Goal: Task Accomplishment & Management: Manage account settings

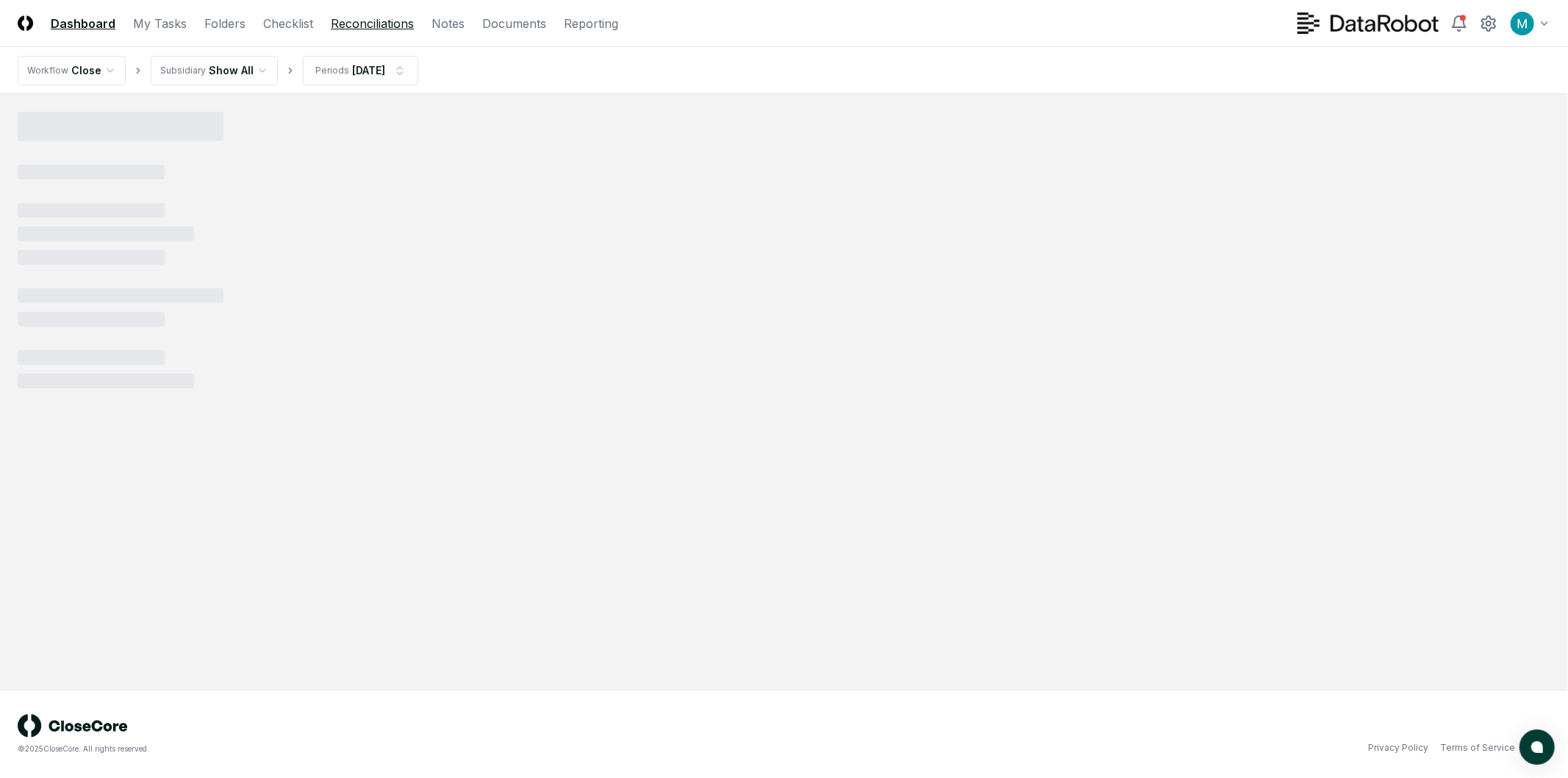
click at [350, 22] on link "Reconciliations" at bounding box center [372, 23] width 83 height 18
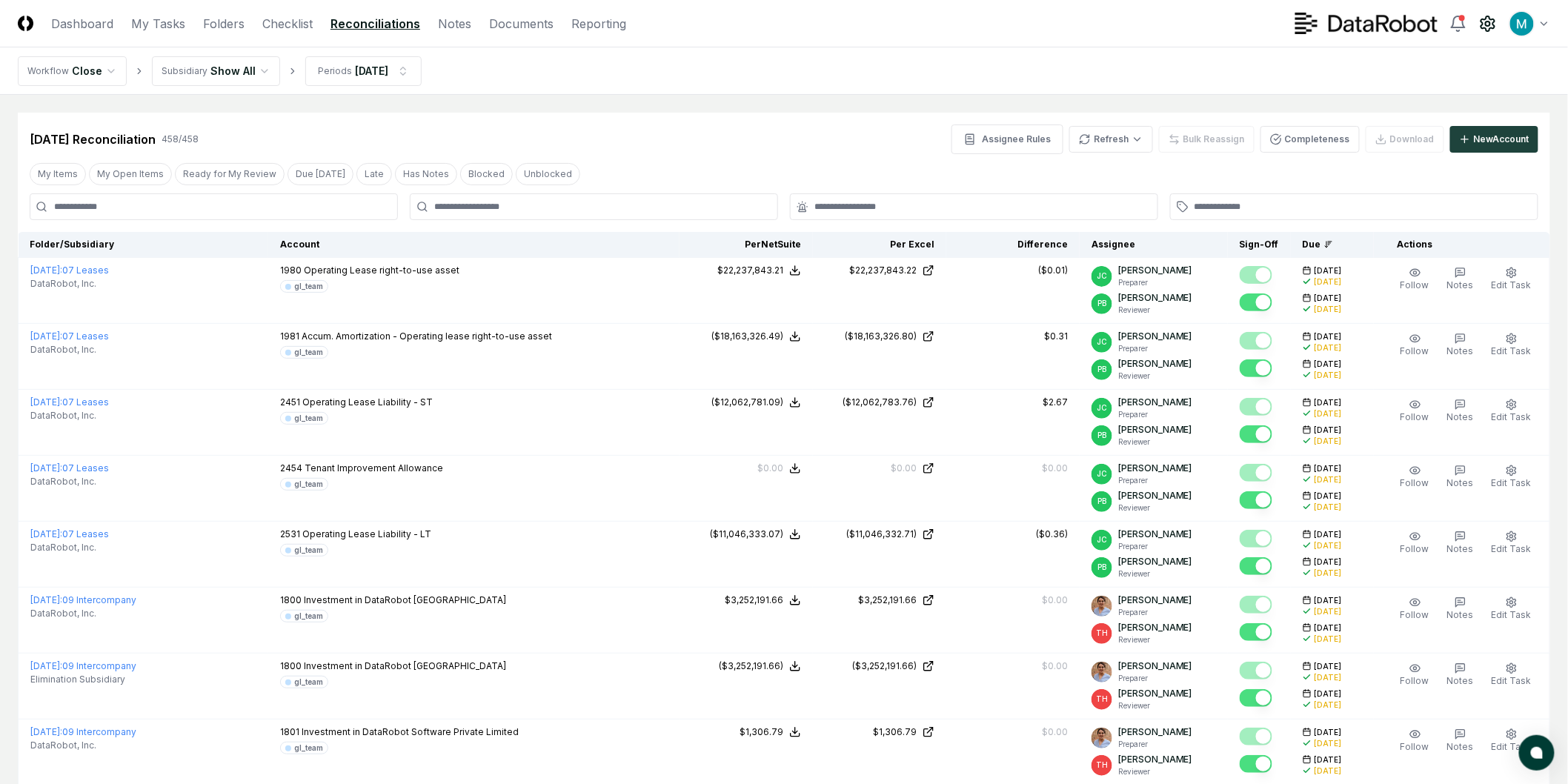
click at [1491, 26] on icon at bounding box center [1488, 23] width 18 height 18
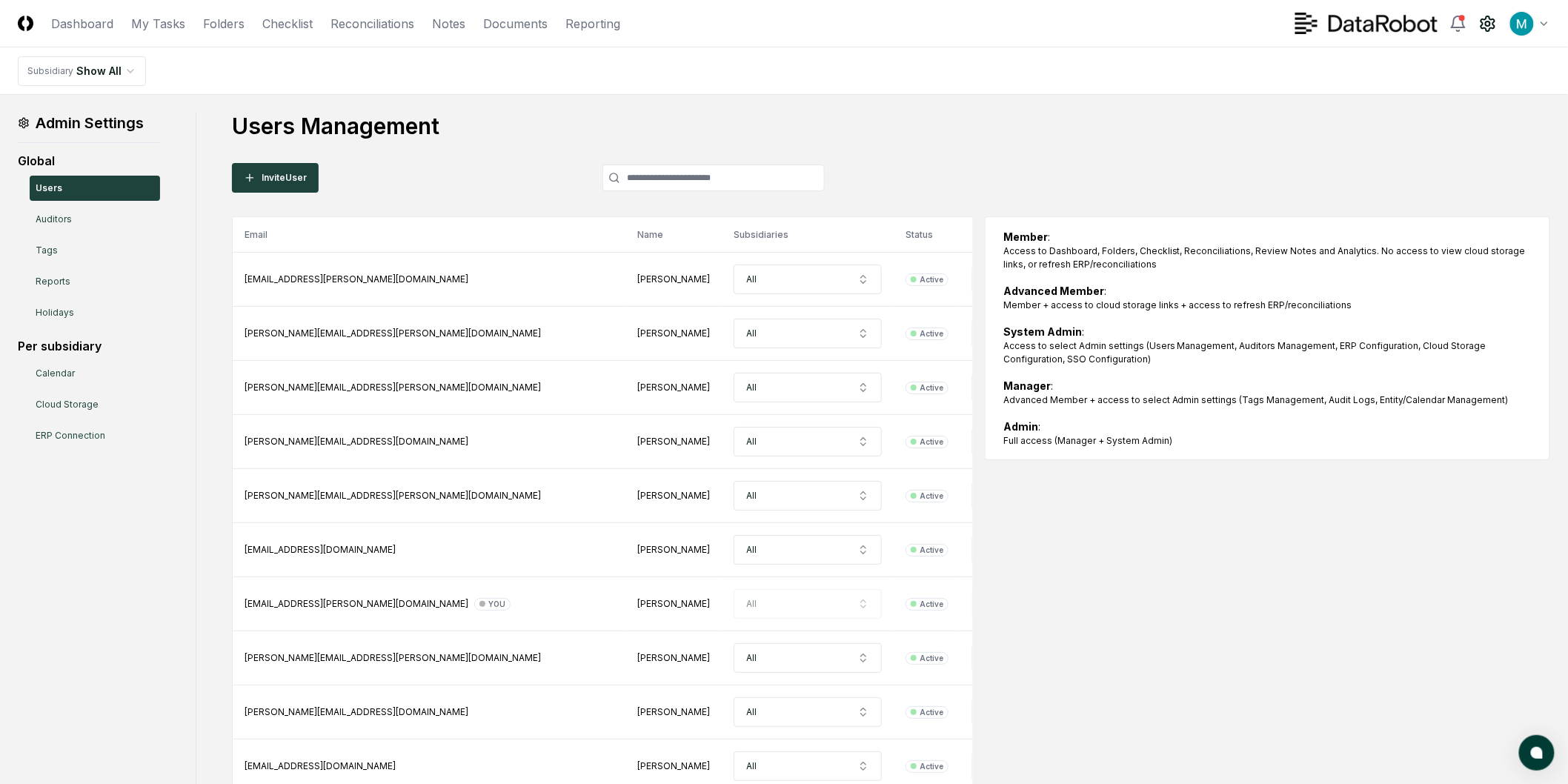
click at [475, 157] on div "Users Management Invite User Email Name Subsidiaries Status Role abbie.zingraf@…" at bounding box center [891, 686] width 1318 height 1147
click at [415, 182] on div "Invite User" at bounding box center [528, 177] width 593 height 30
click at [294, 172] on button "Invite User" at bounding box center [275, 177] width 87 height 30
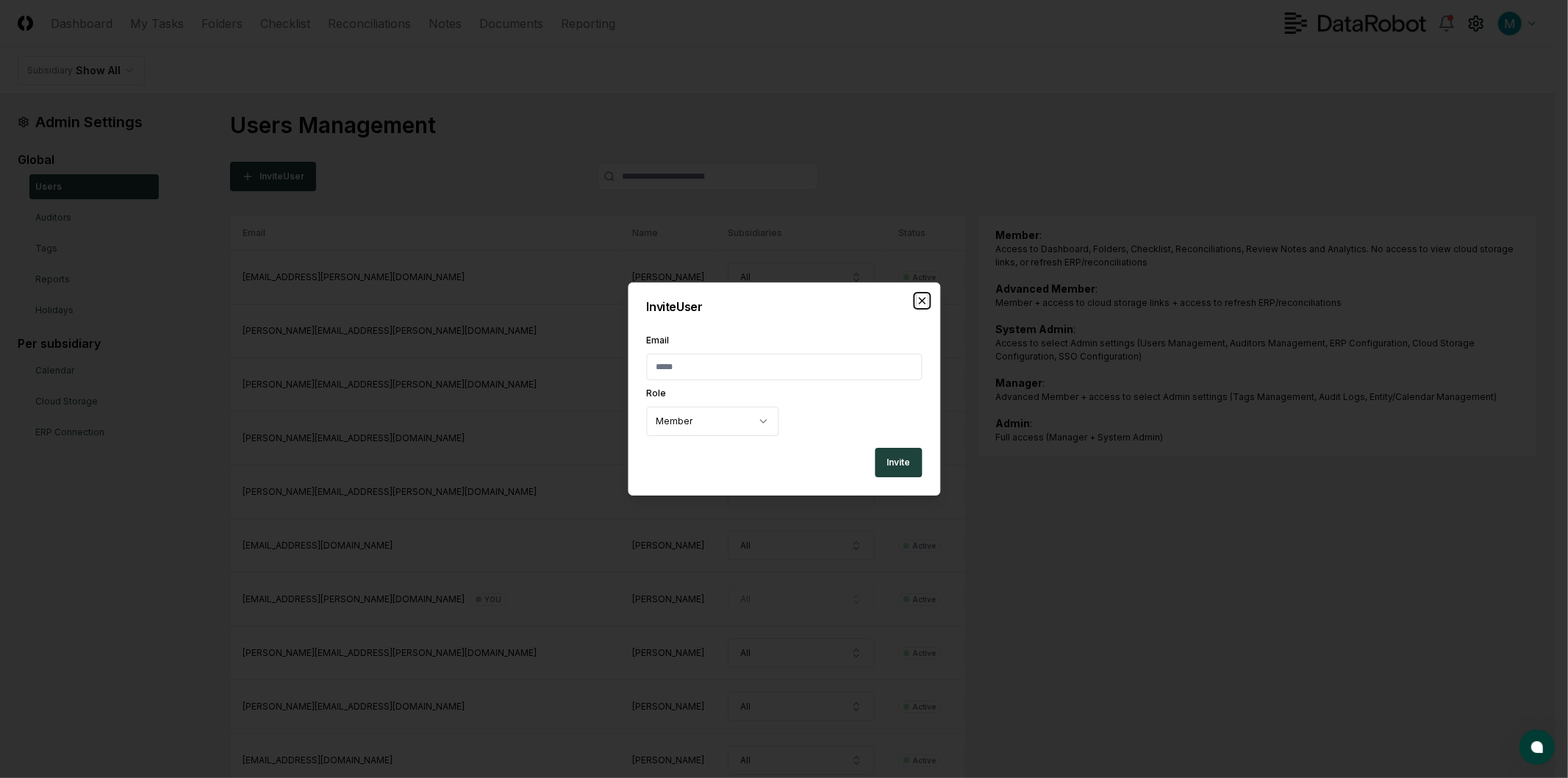
click at [922, 306] on icon "button" at bounding box center [922, 301] width 12 height 12
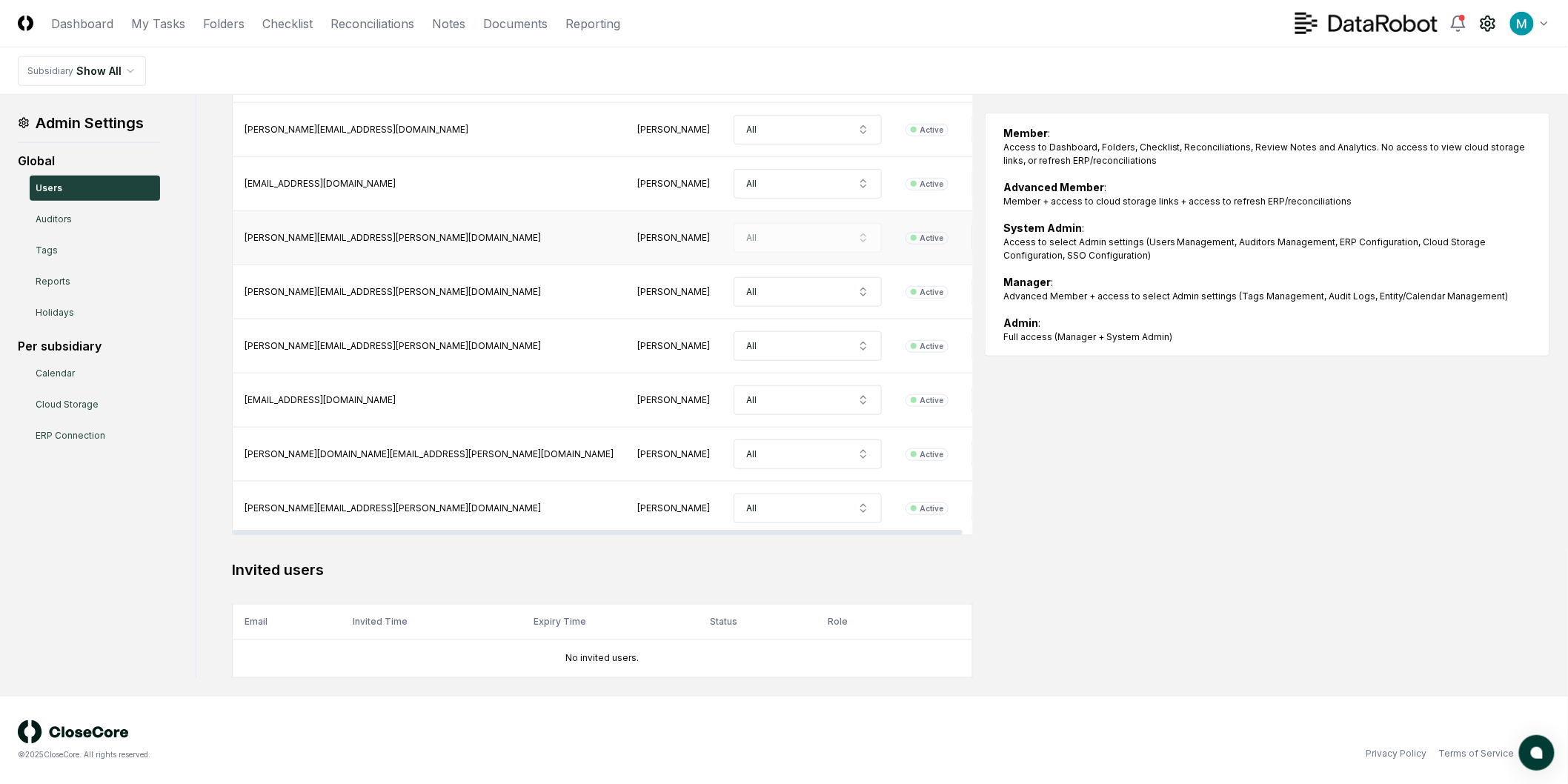
scroll to position [583, 0]
click at [90, 213] on link "Auditors" at bounding box center [95, 220] width 131 height 25
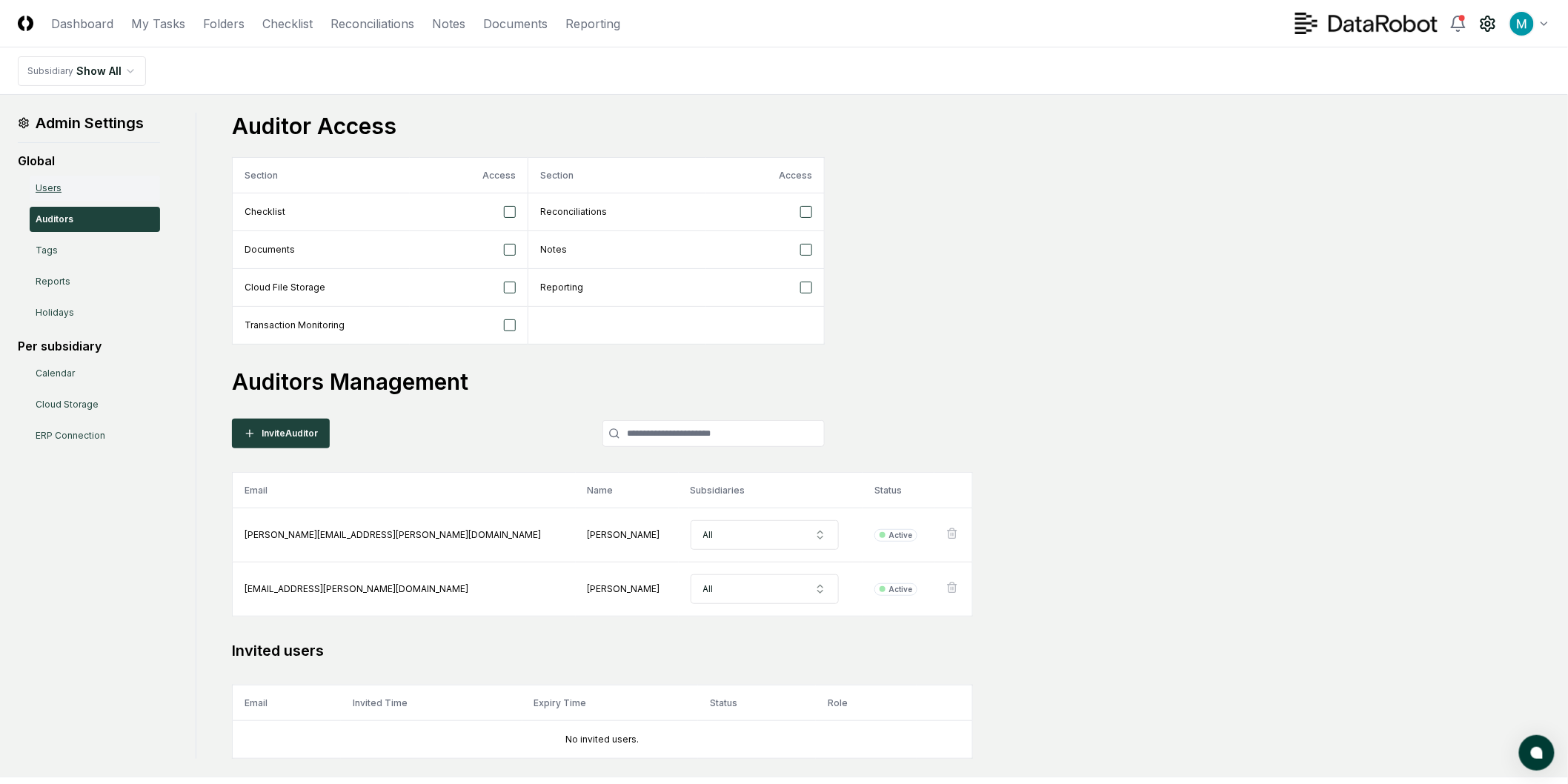
click at [101, 188] on link "Users" at bounding box center [95, 188] width 131 height 25
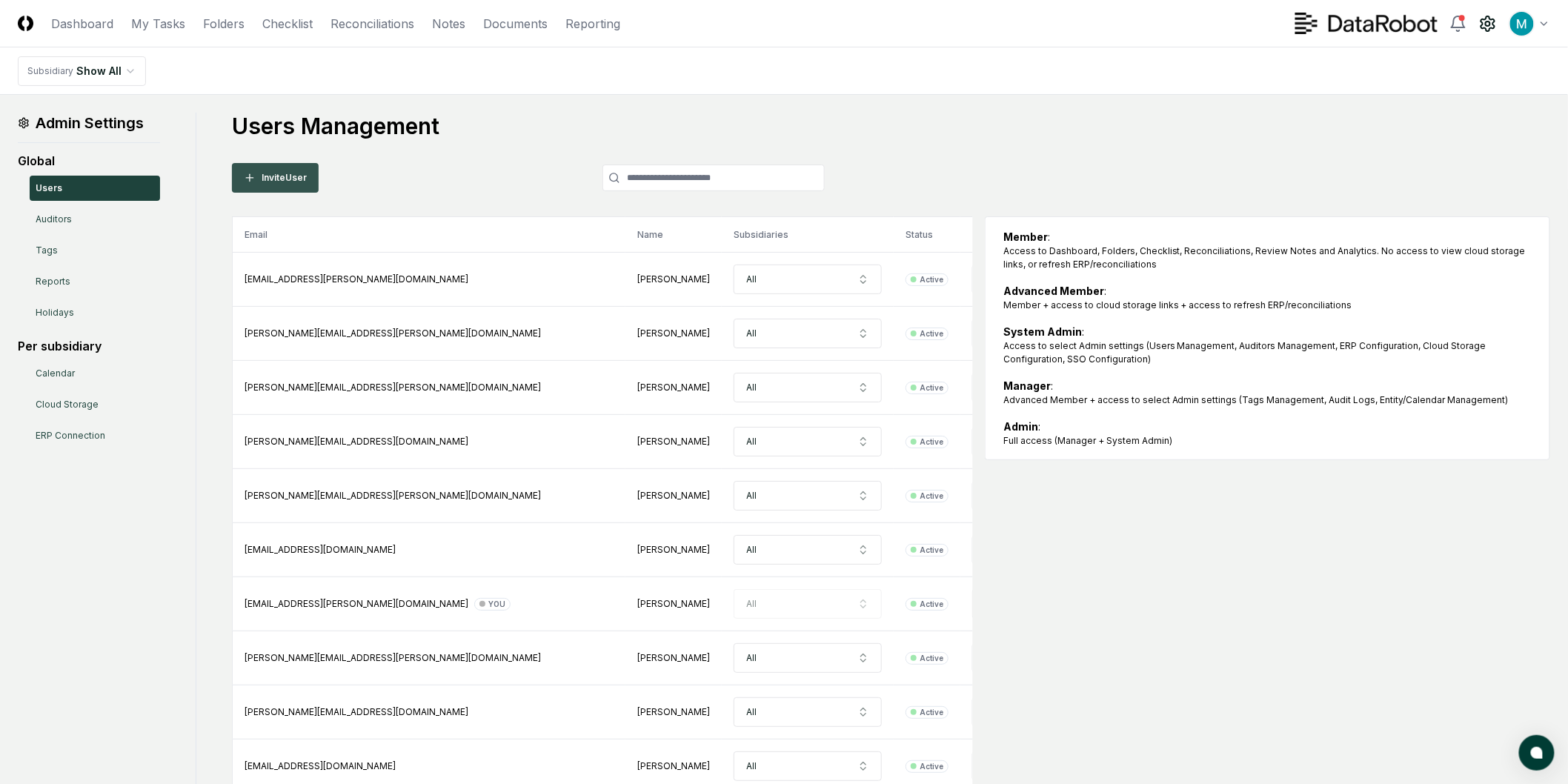
click at [298, 178] on button "Invite User" at bounding box center [275, 177] width 87 height 30
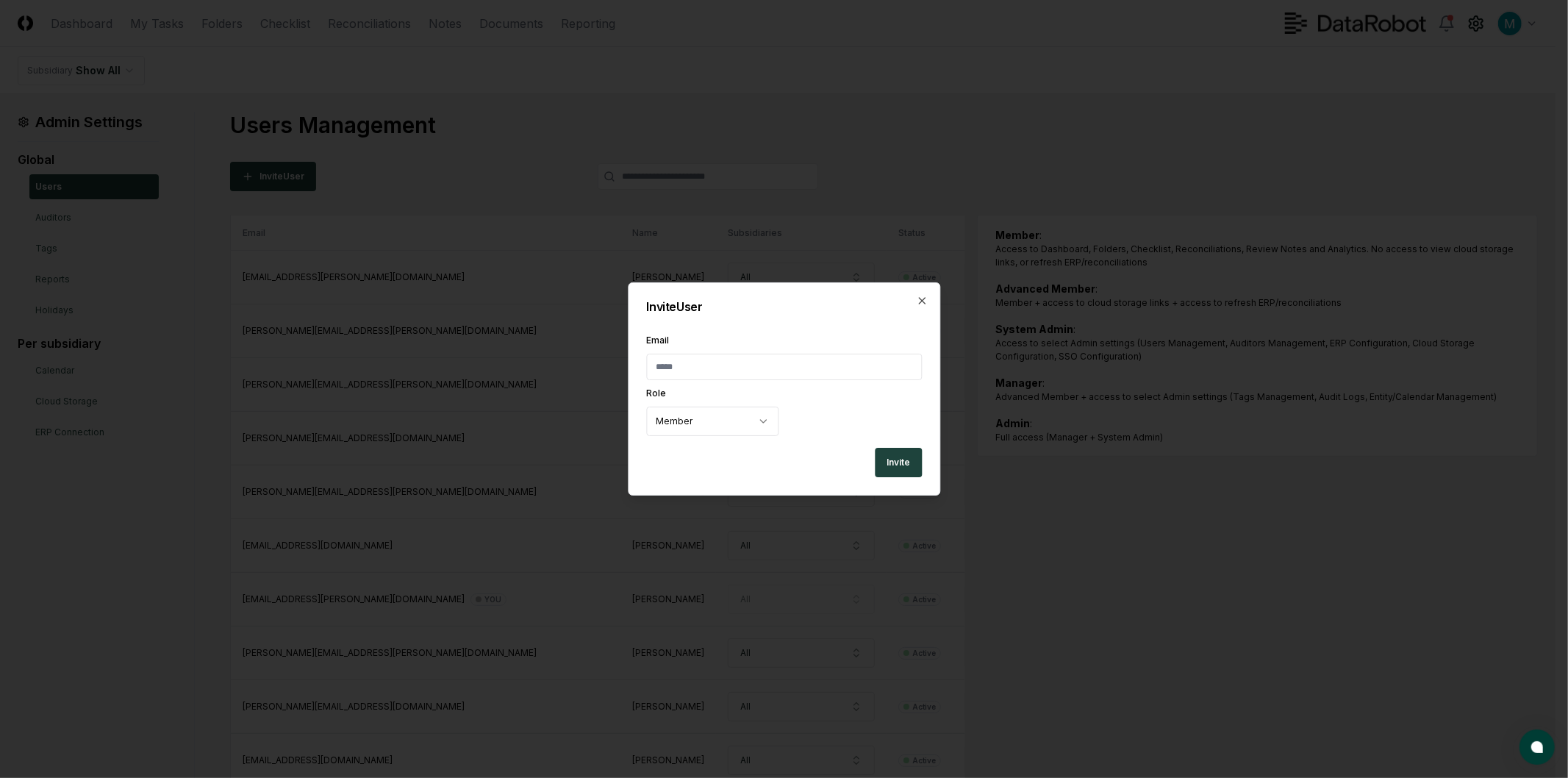
drag, startPoint x: 753, startPoint y: 378, endPoint x: 770, endPoint y: 378, distance: 17.0
click at [753, 378] on input "Email" at bounding box center [783, 366] width 275 height 26
paste input "**********"
type input "**********"
click at [766, 423] on body "CloseCore Dashboard My Tasks Folders Checklist Reconciliations Notes Documents …" at bounding box center [777, 678] width 1555 height 1356
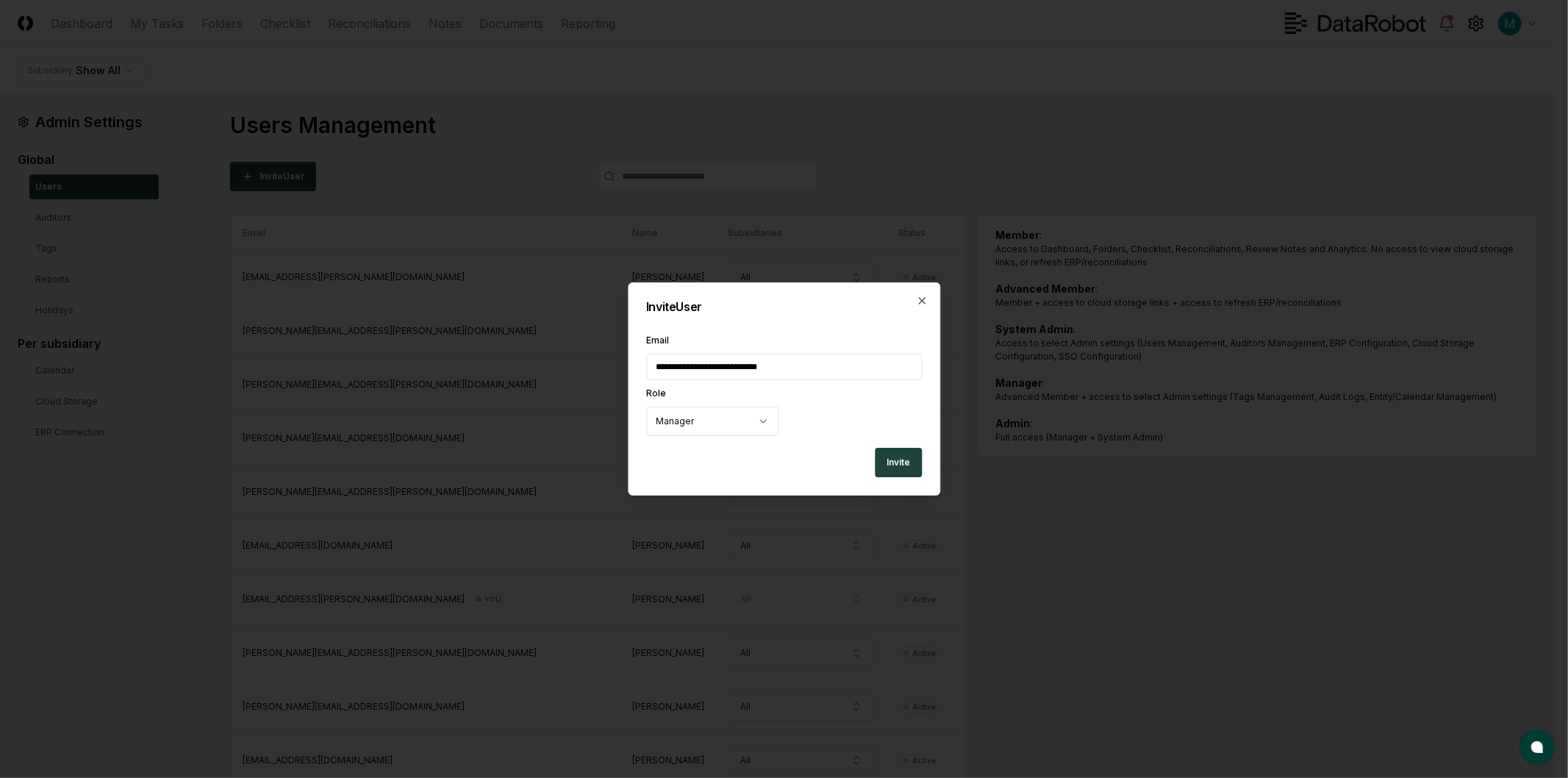
click at [817, 413] on div "**********" at bounding box center [783, 386] width 275 height 100
click at [889, 465] on button "Invite" at bounding box center [899, 462] width 47 height 29
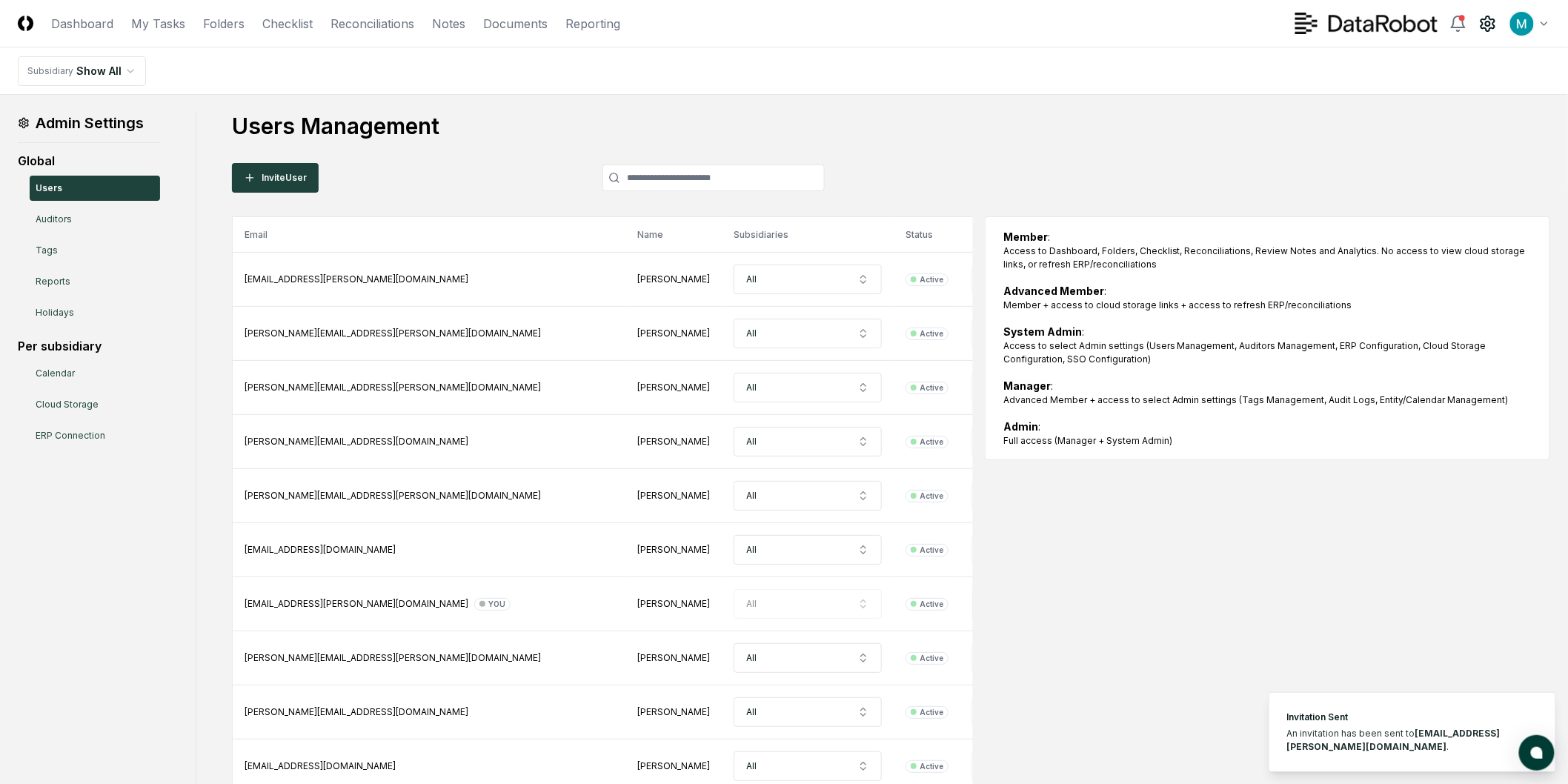
click at [1309, 613] on div "Email Name Subsidiaries Status Role abbie.zingraf@datarobot.com Abbie Zingraf A…" at bounding box center [891, 739] width 1318 height 1046
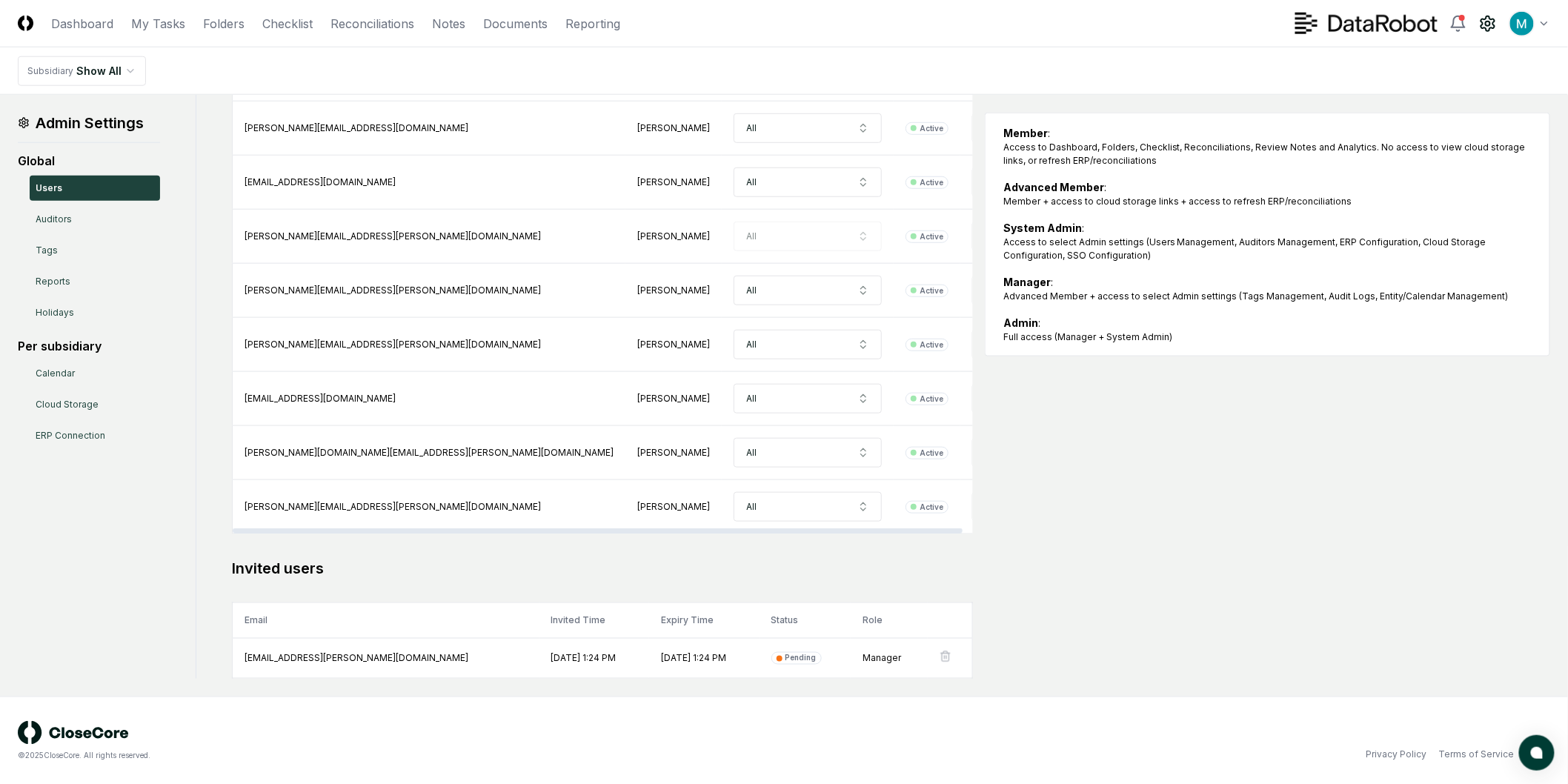
scroll to position [586, 0]
click at [1154, 519] on div "Email Name Subsidiaries Status Role abbie.zingraf@datarobot.com Abbie Zingraf A…" at bounding box center [891, 154] width 1318 height 1046
click at [1219, 539] on div "Email Name Subsidiaries Status Role abbie.zingraf@datarobot.com Abbie Zingraf A…" at bounding box center [891, 154] width 1318 height 1046
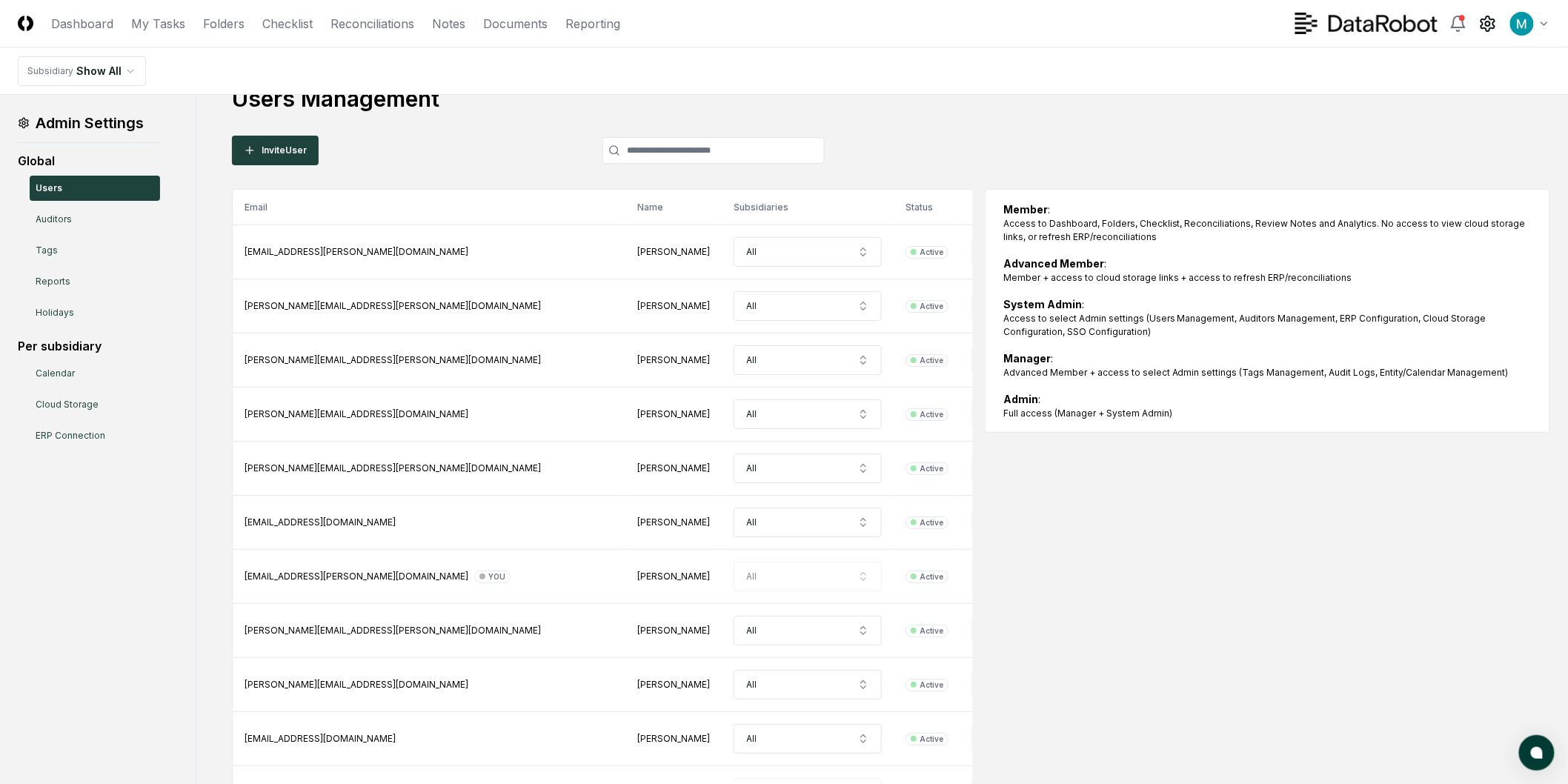
scroll to position [0, 0]
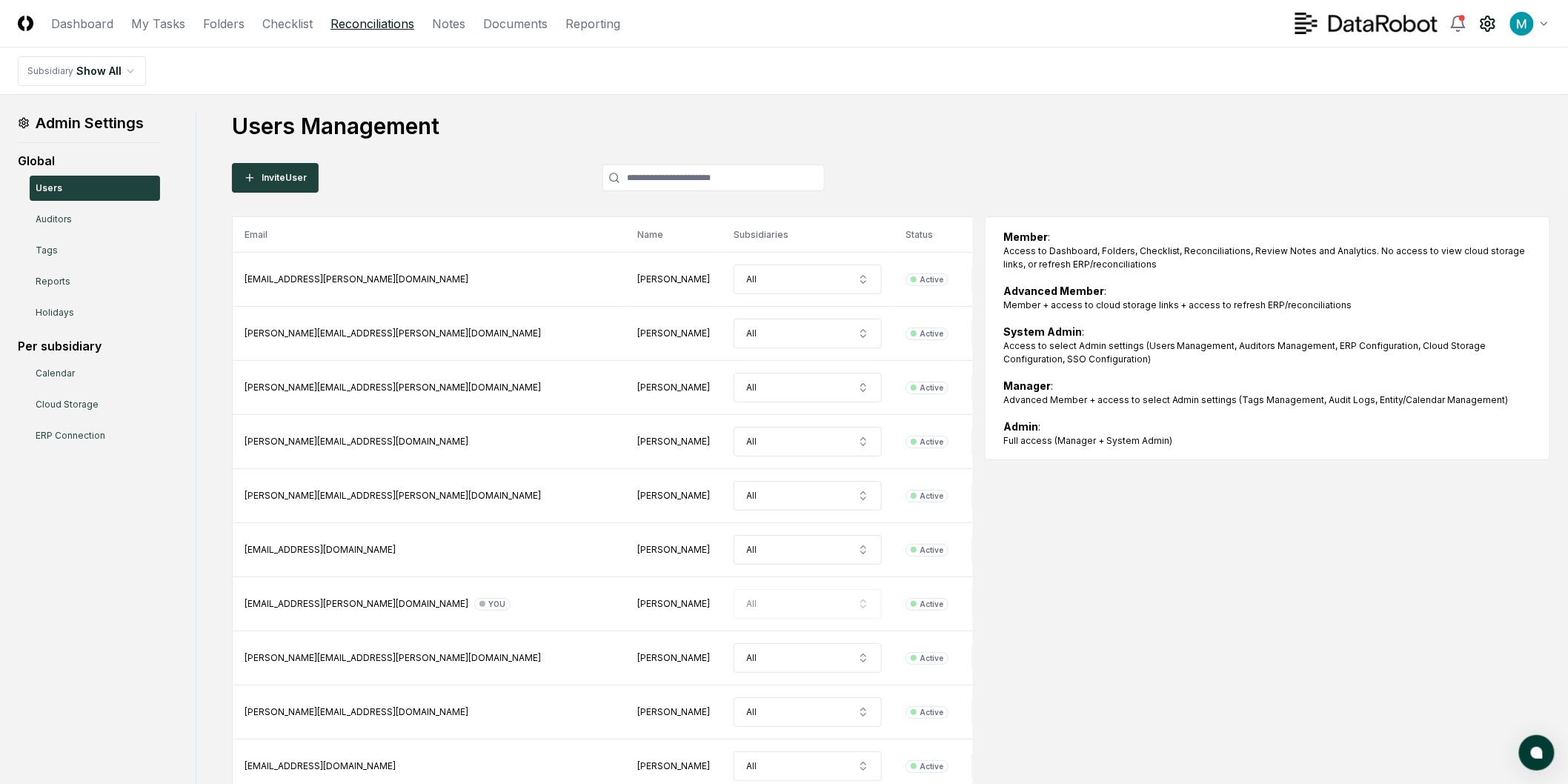
click at [353, 24] on link "Reconciliations" at bounding box center [372, 23] width 84 height 18
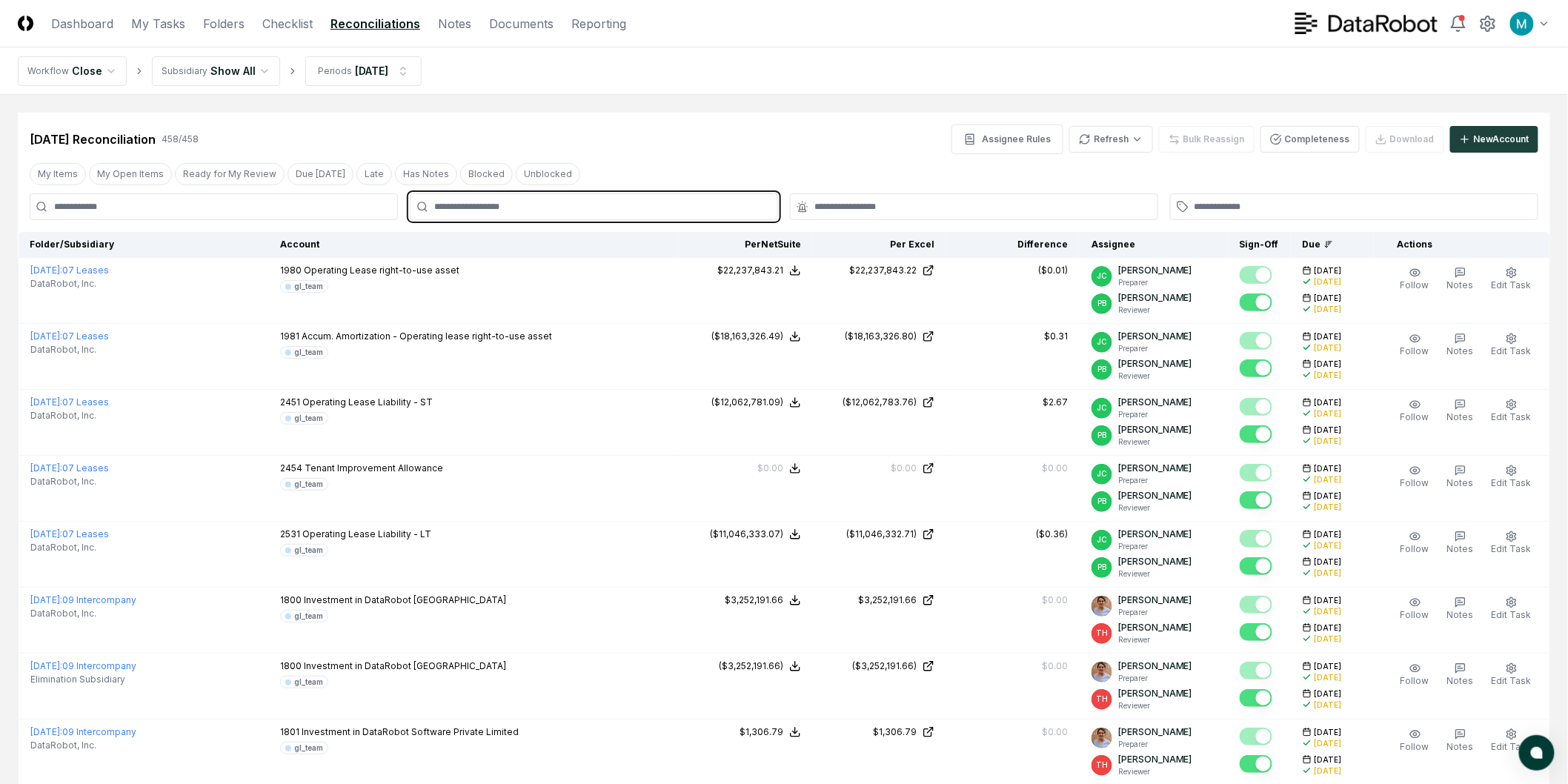
click at [499, 204] on input "text" at bounding box center [602, 207] width 334 height 14
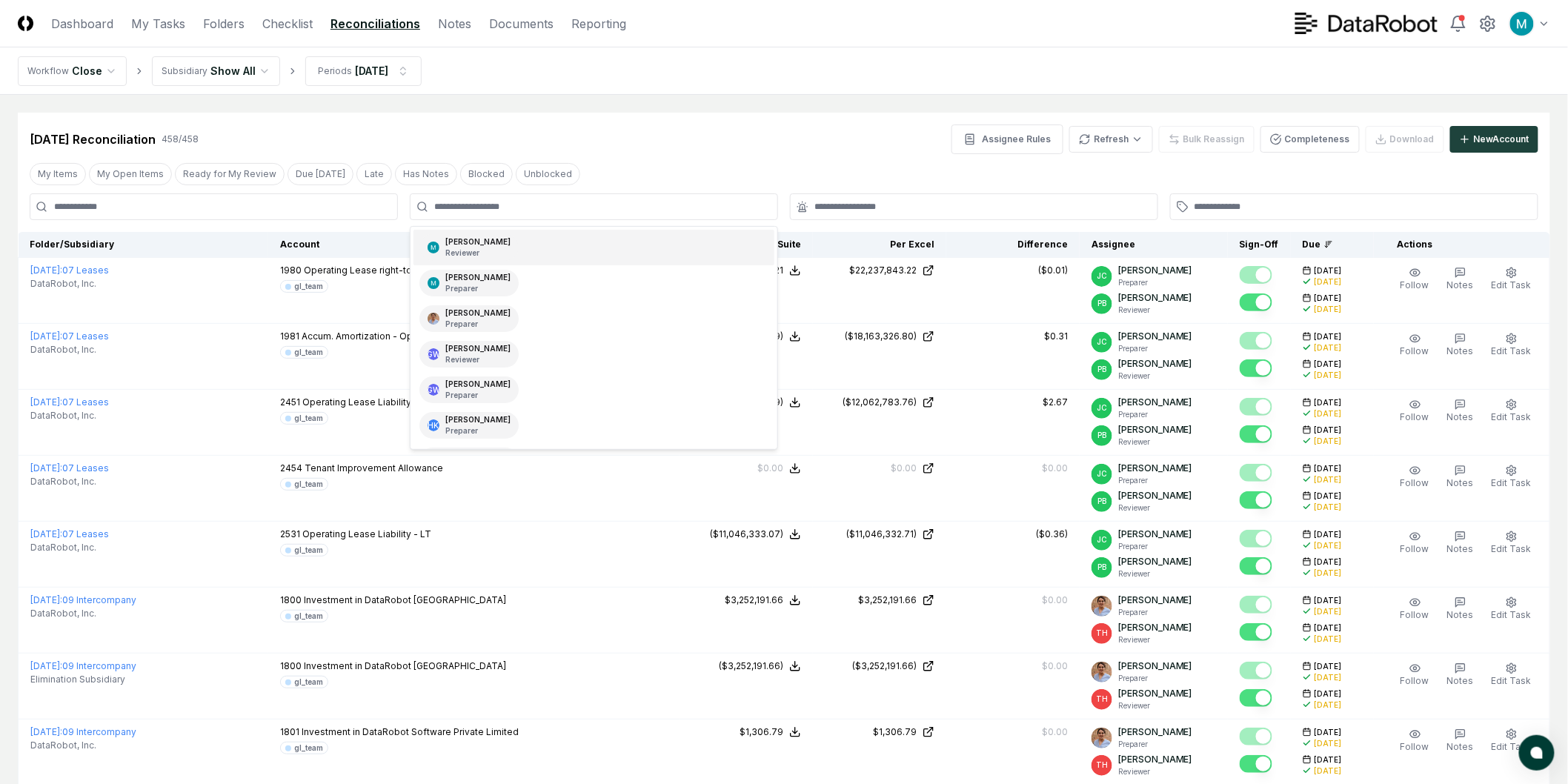
click at [308, 207] on input at bounding box center [214, 206] width 368 height 26
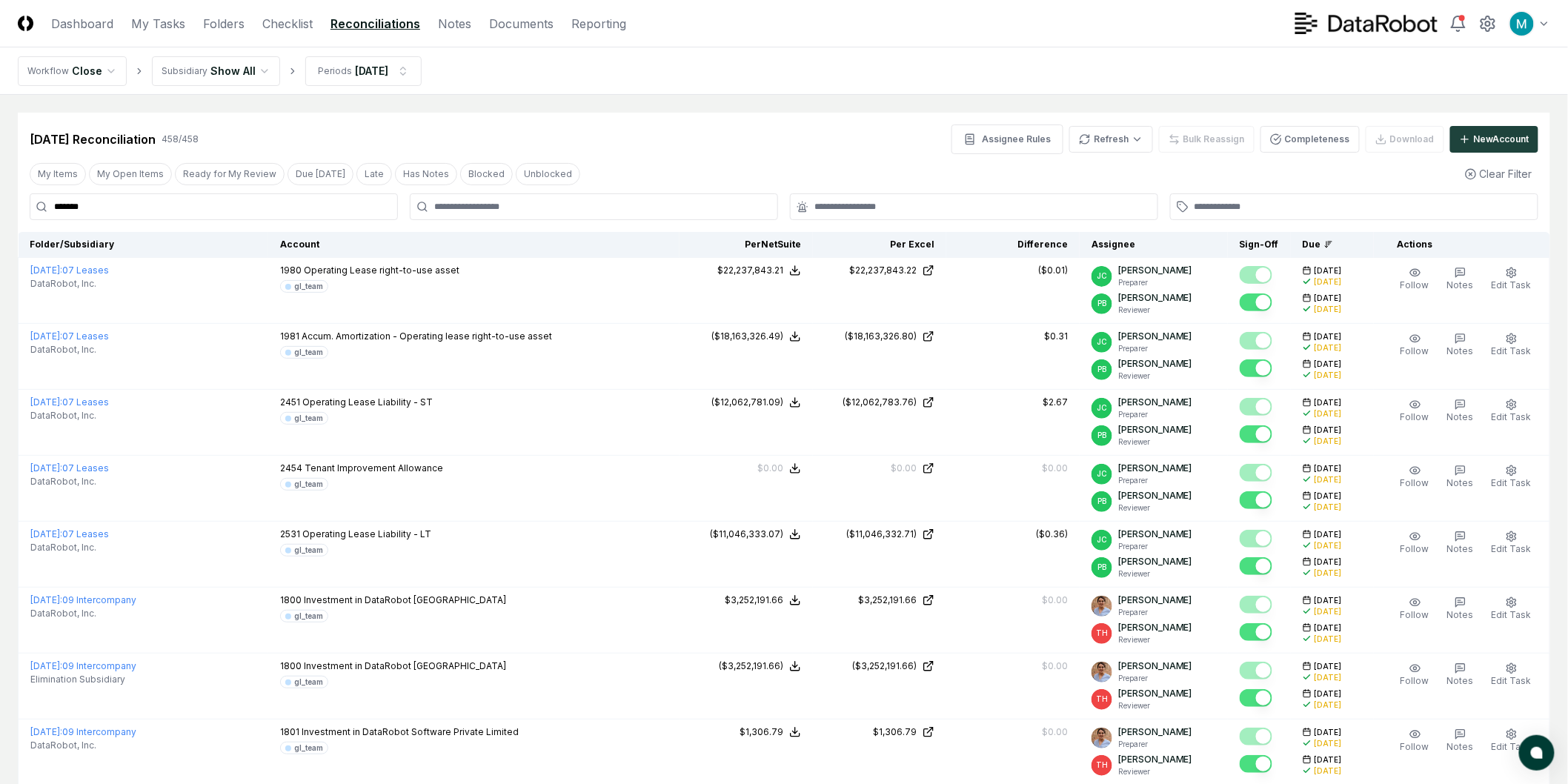
type input "*******"
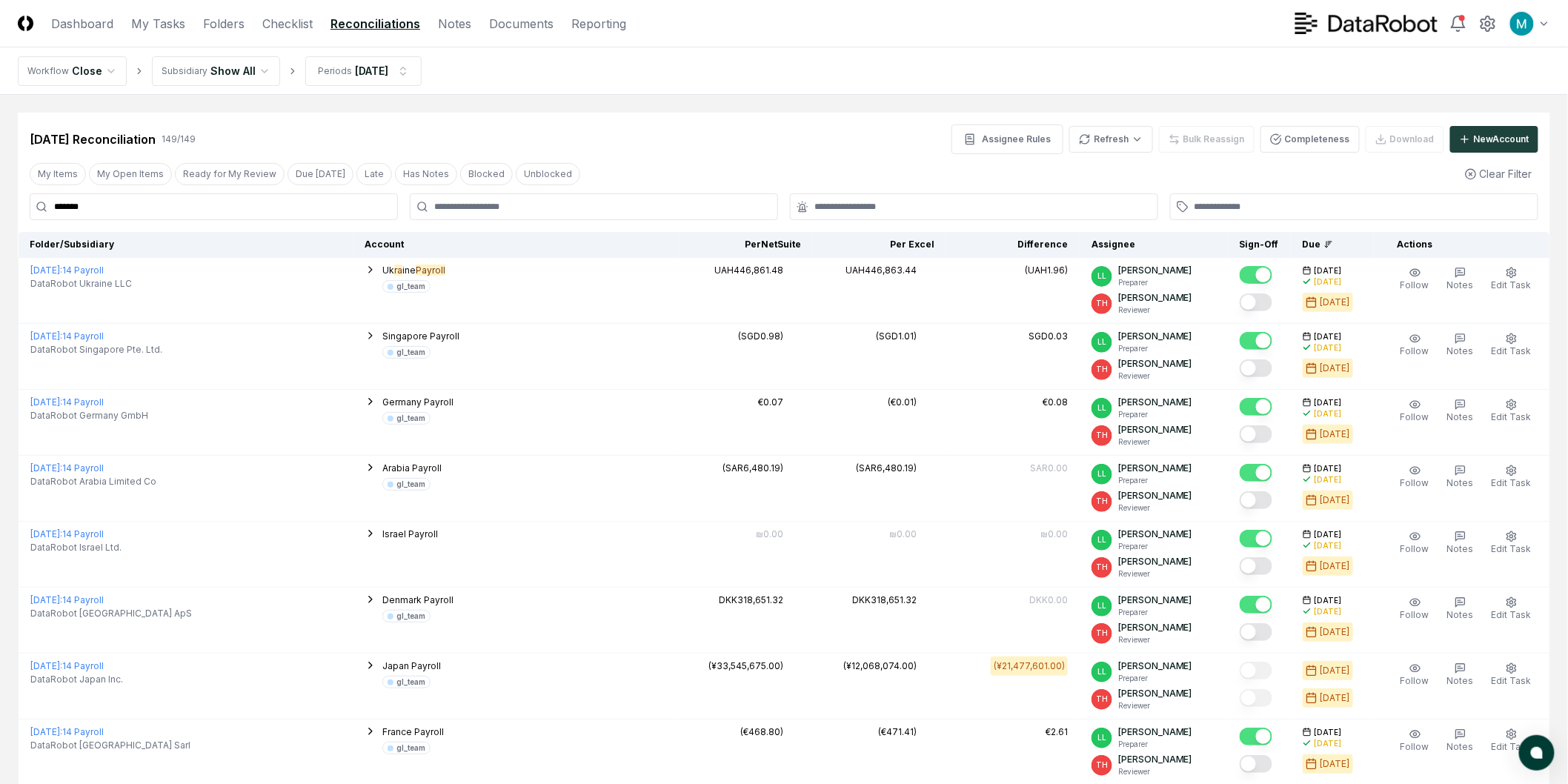
click at [340, 209] on input "*******" at bounding box center [214, 206] width 368 height 26
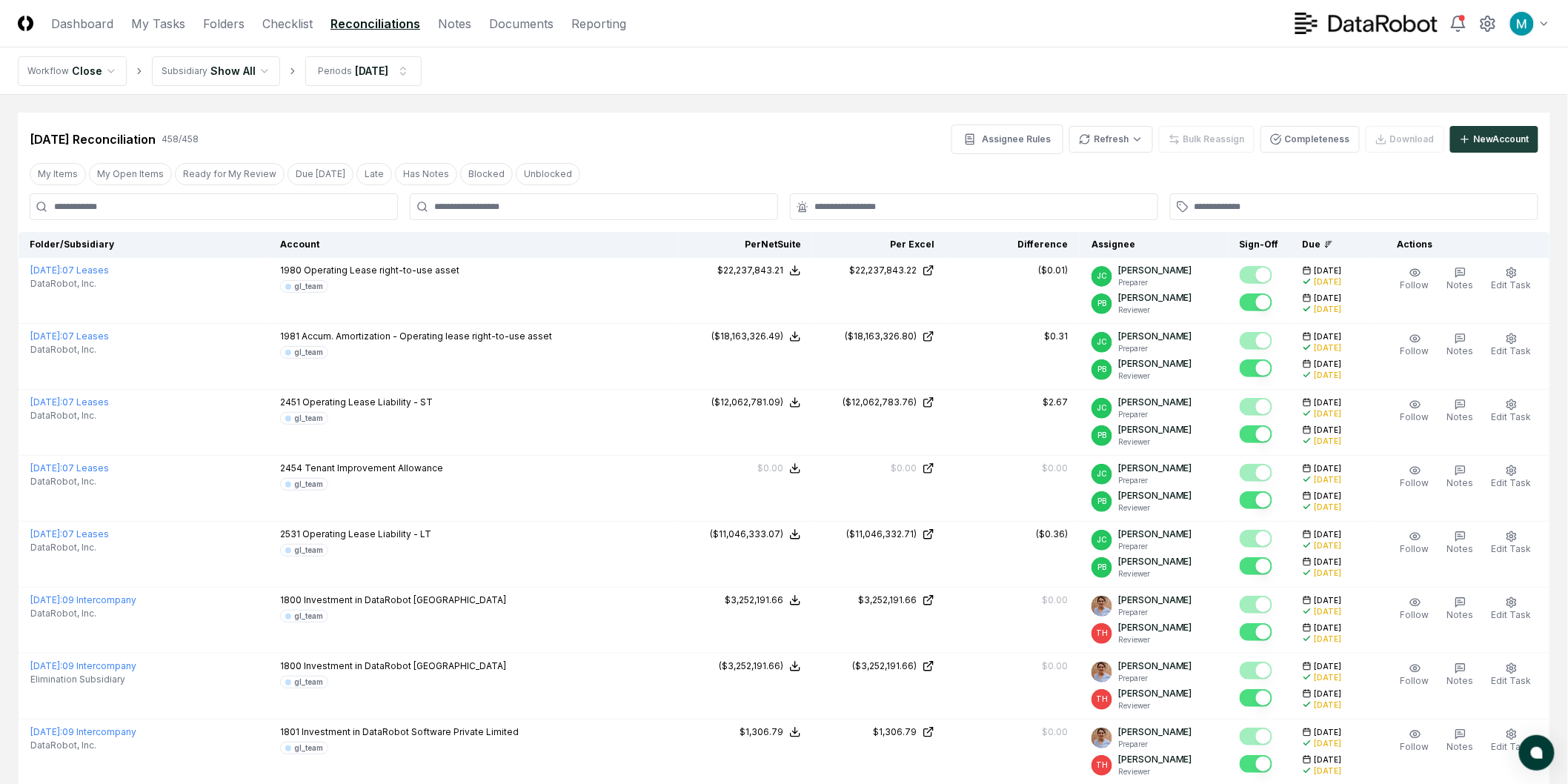
click at [237, 39] on header "CloseCore Dashboard My Tasks Folders Checklist Reconciliations Notes Documents …" at bounding box center [784, 24] width 1568 height 48
click at [228, 17] on link "Folders" at bounding box center [223, 23] width 42 height 18
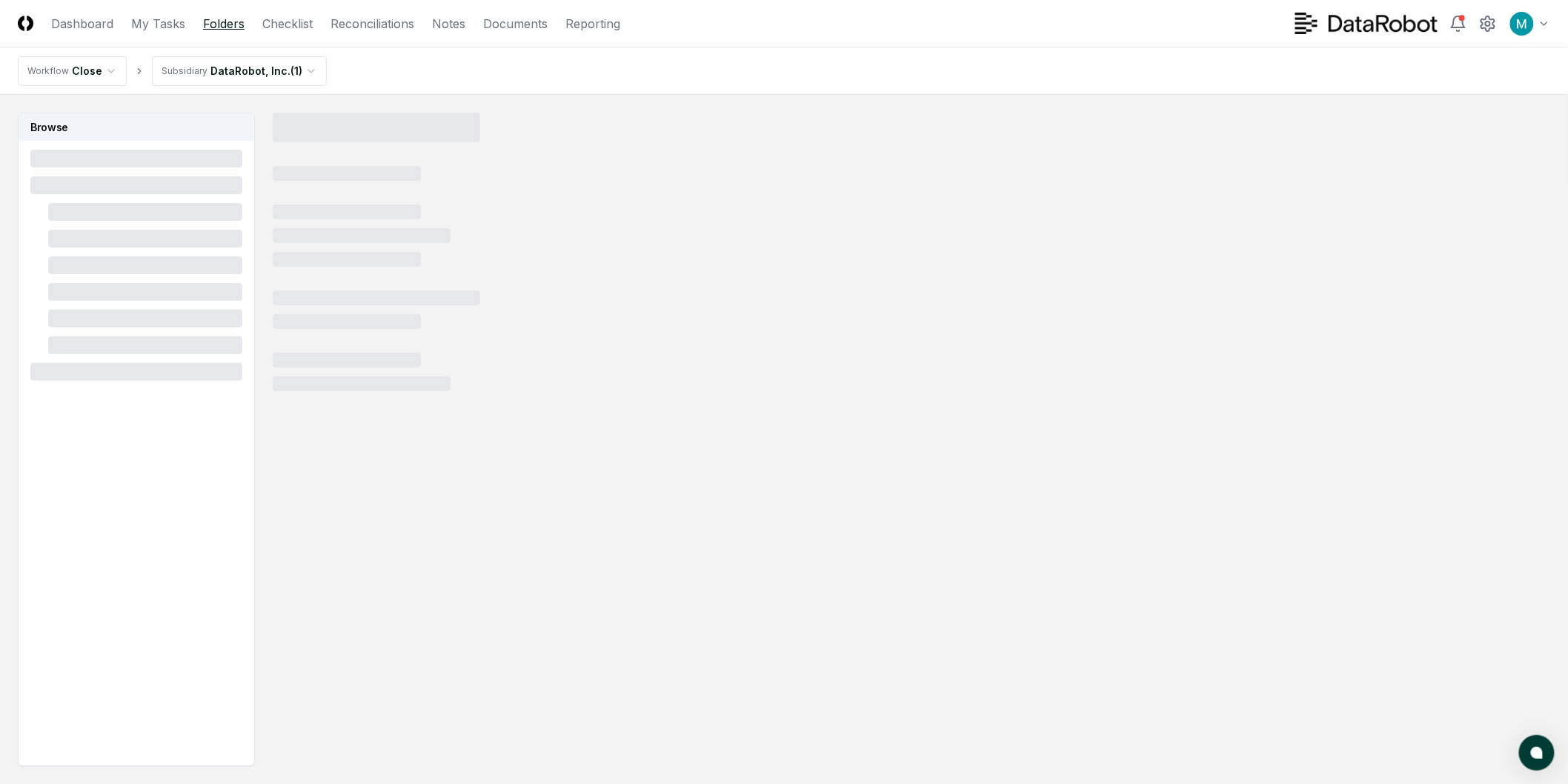
click at [208, 24] on link "Folders" at bounding box center [223, 23] width 42 height 18
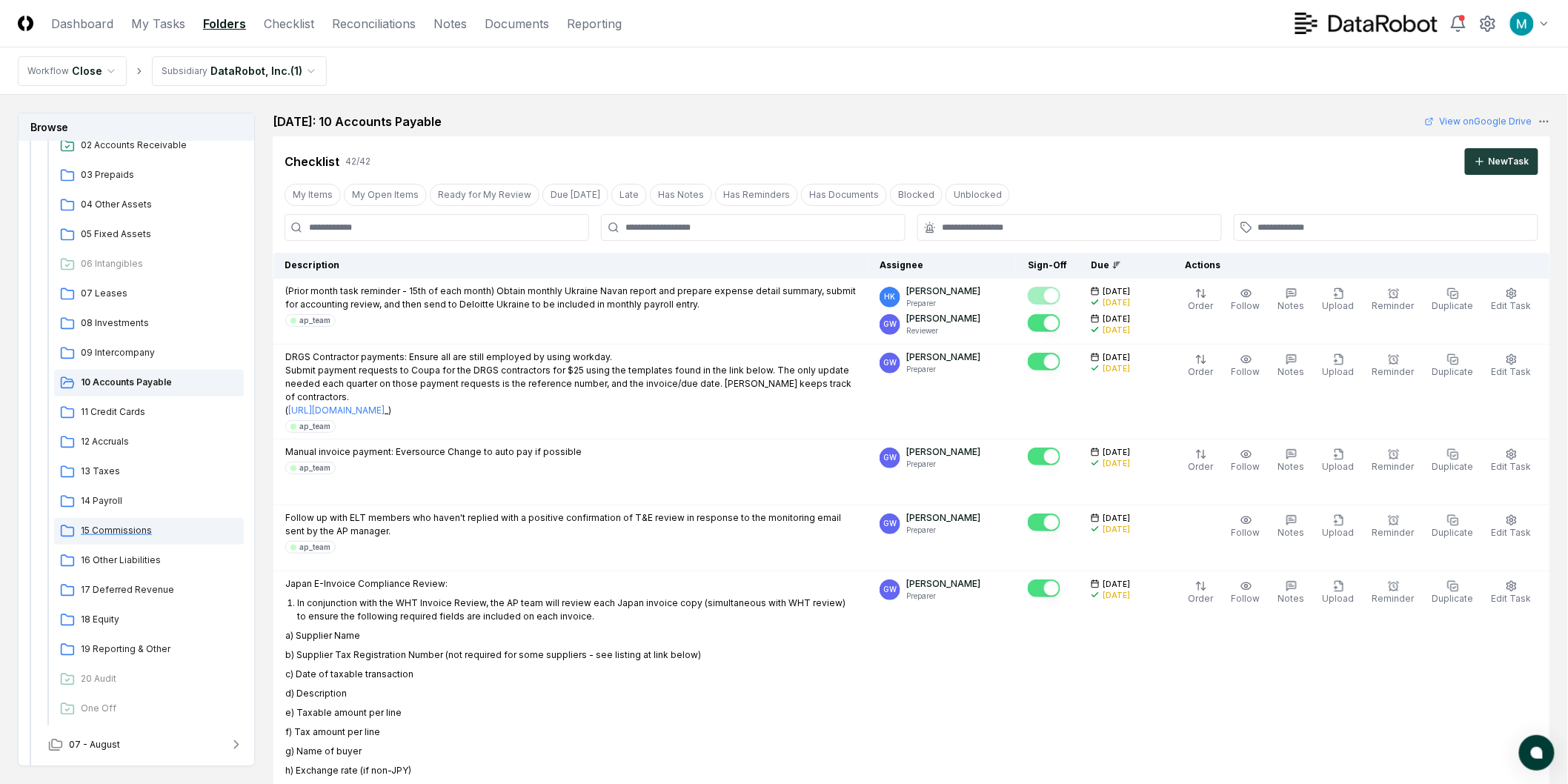
scroll to position [329, 0]
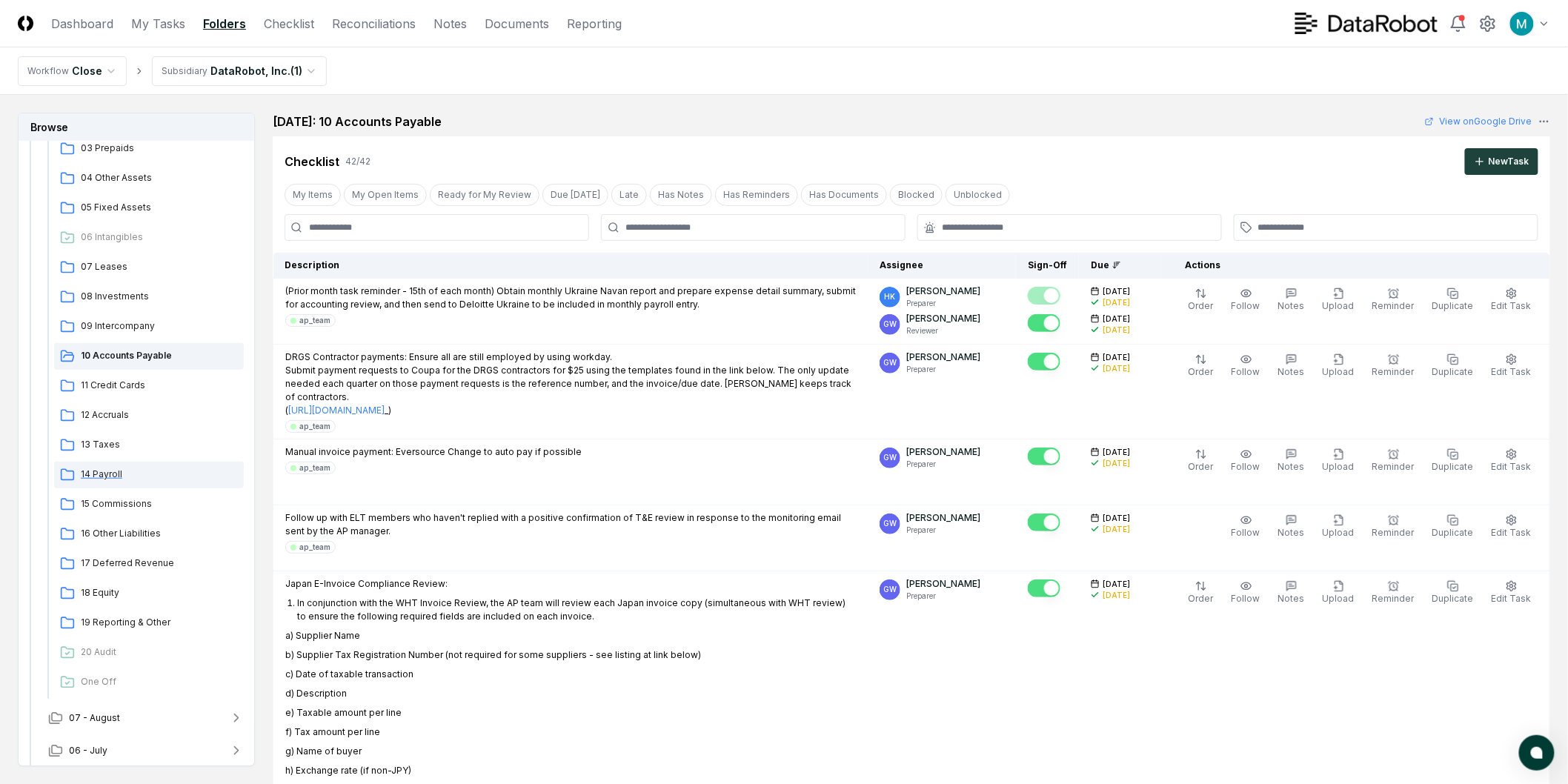
click at [115, 476] on span "14 Payroll" at bounding box center [159, 474] width 157 height 14
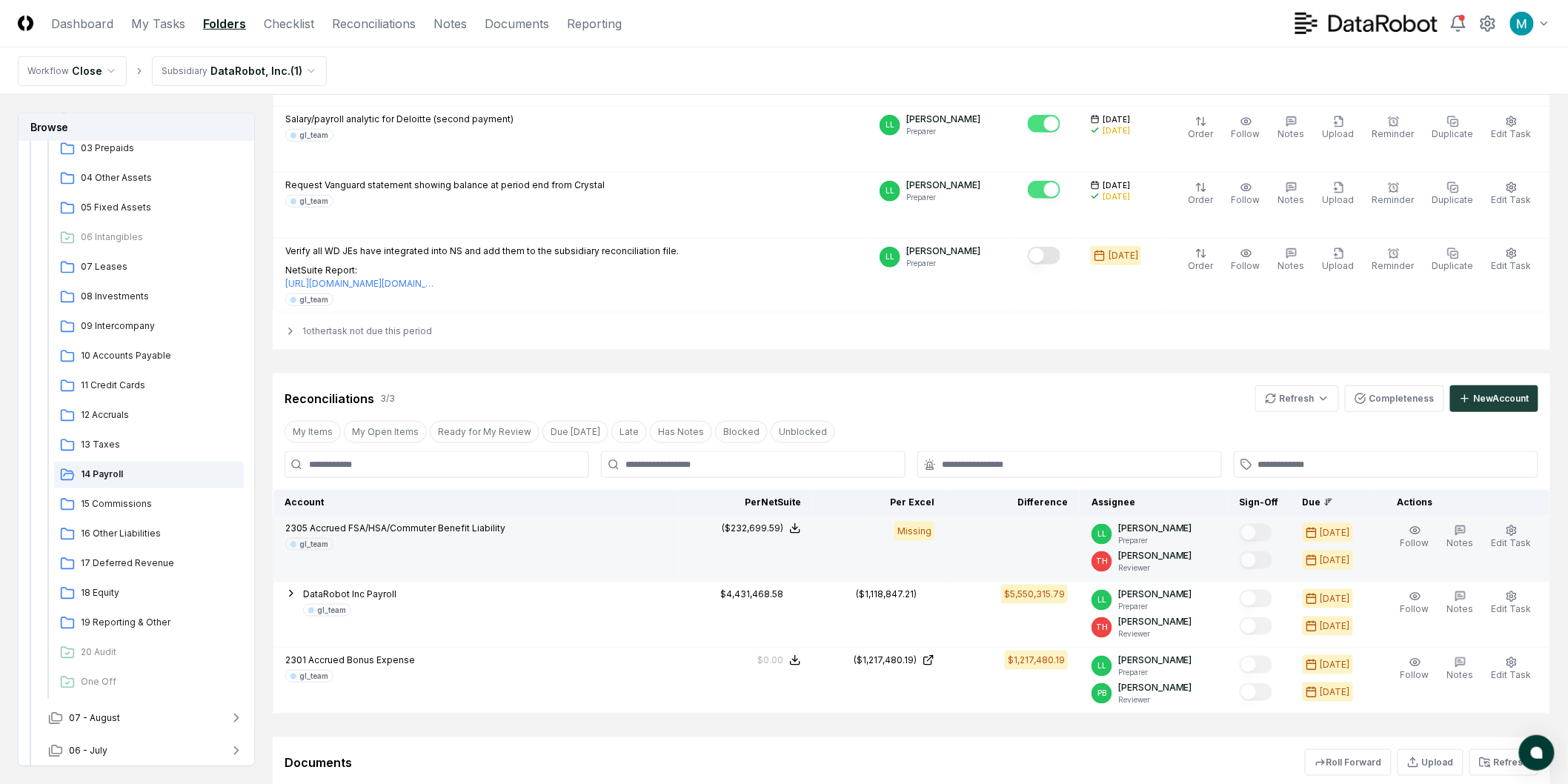
scroll to position [482, 0]
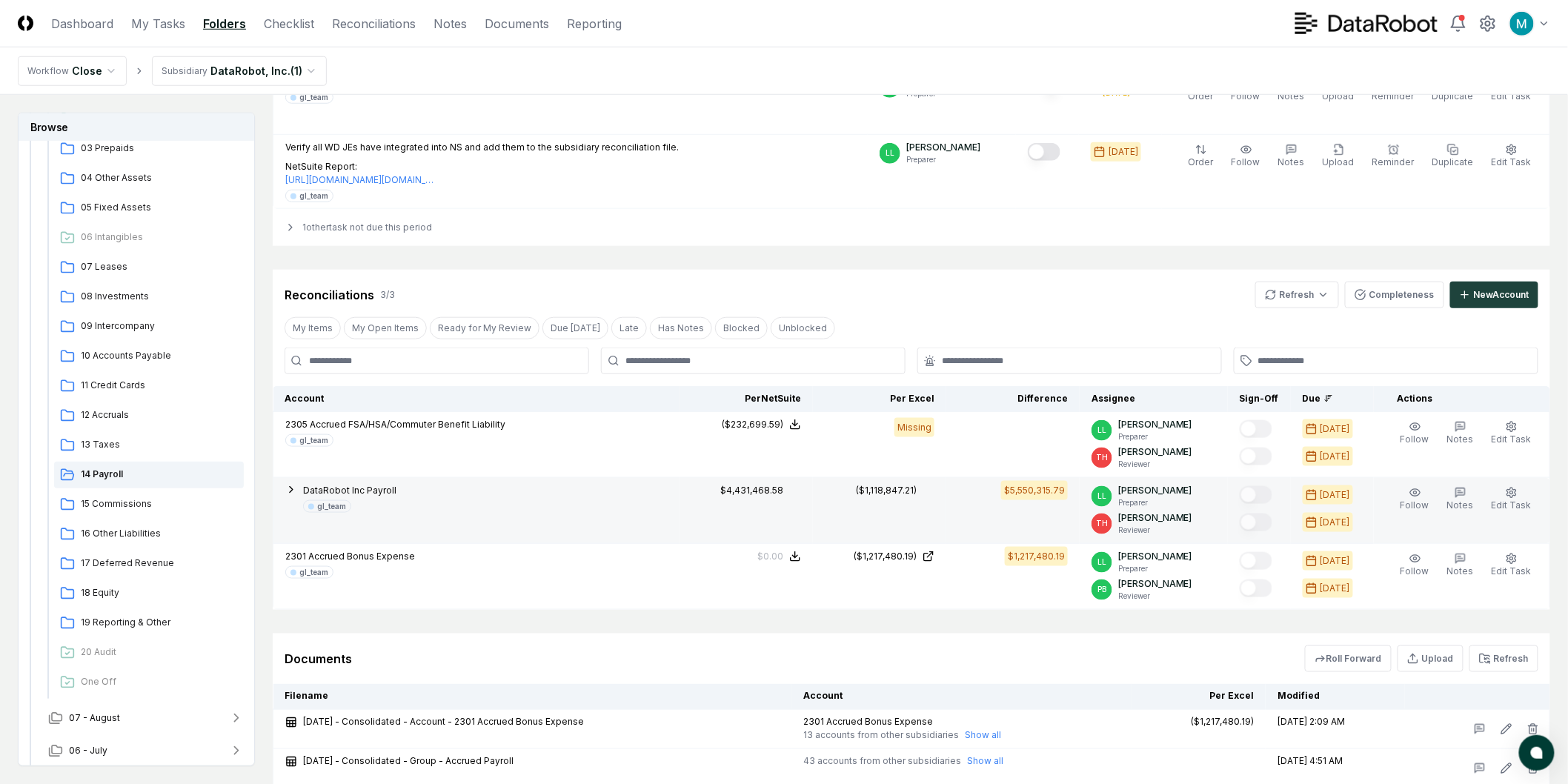
click at [296, 491] on icon "button" at bounding box center [291, 490] width 12 height 12
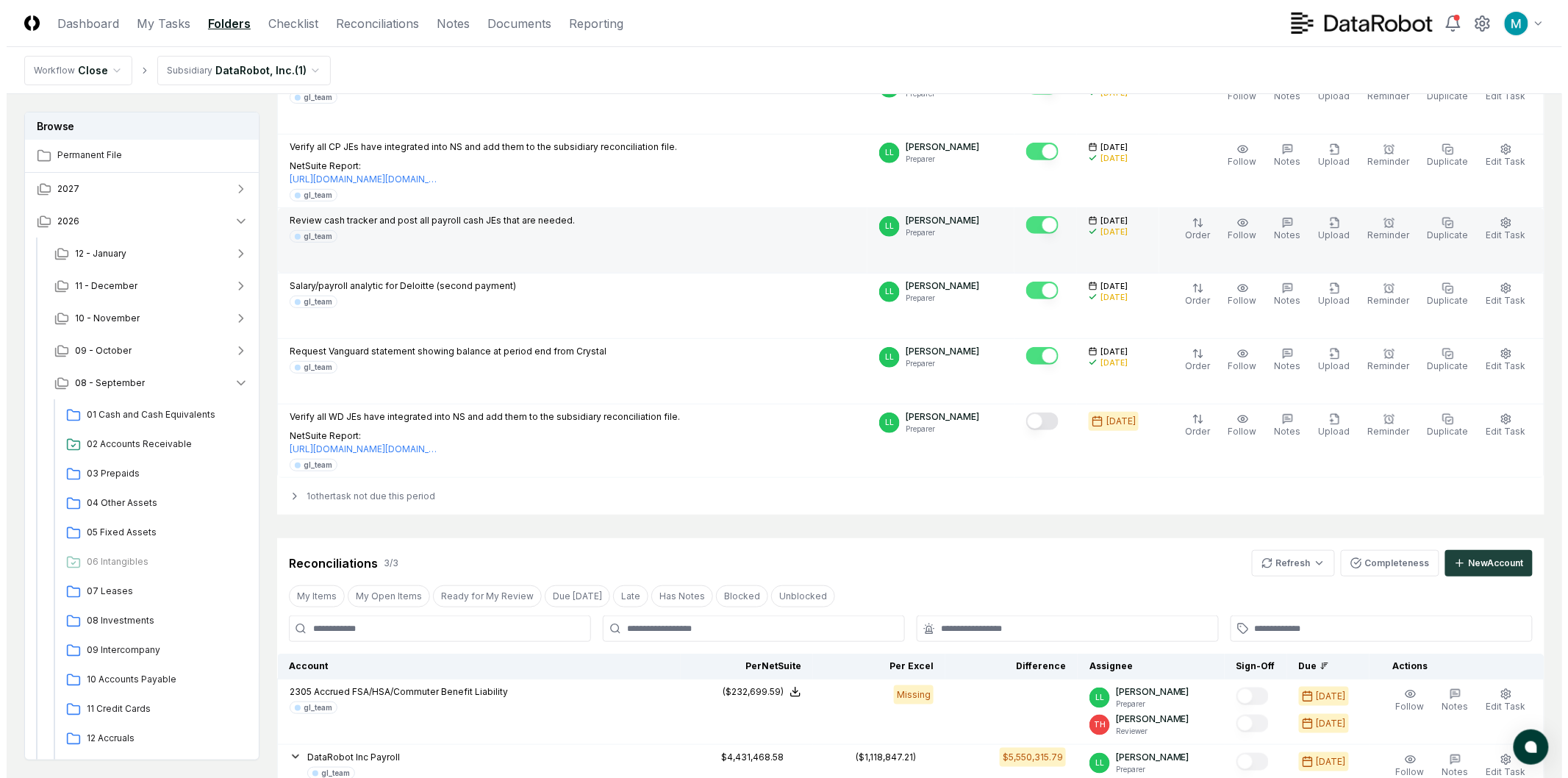
scroll to position [151, 0]
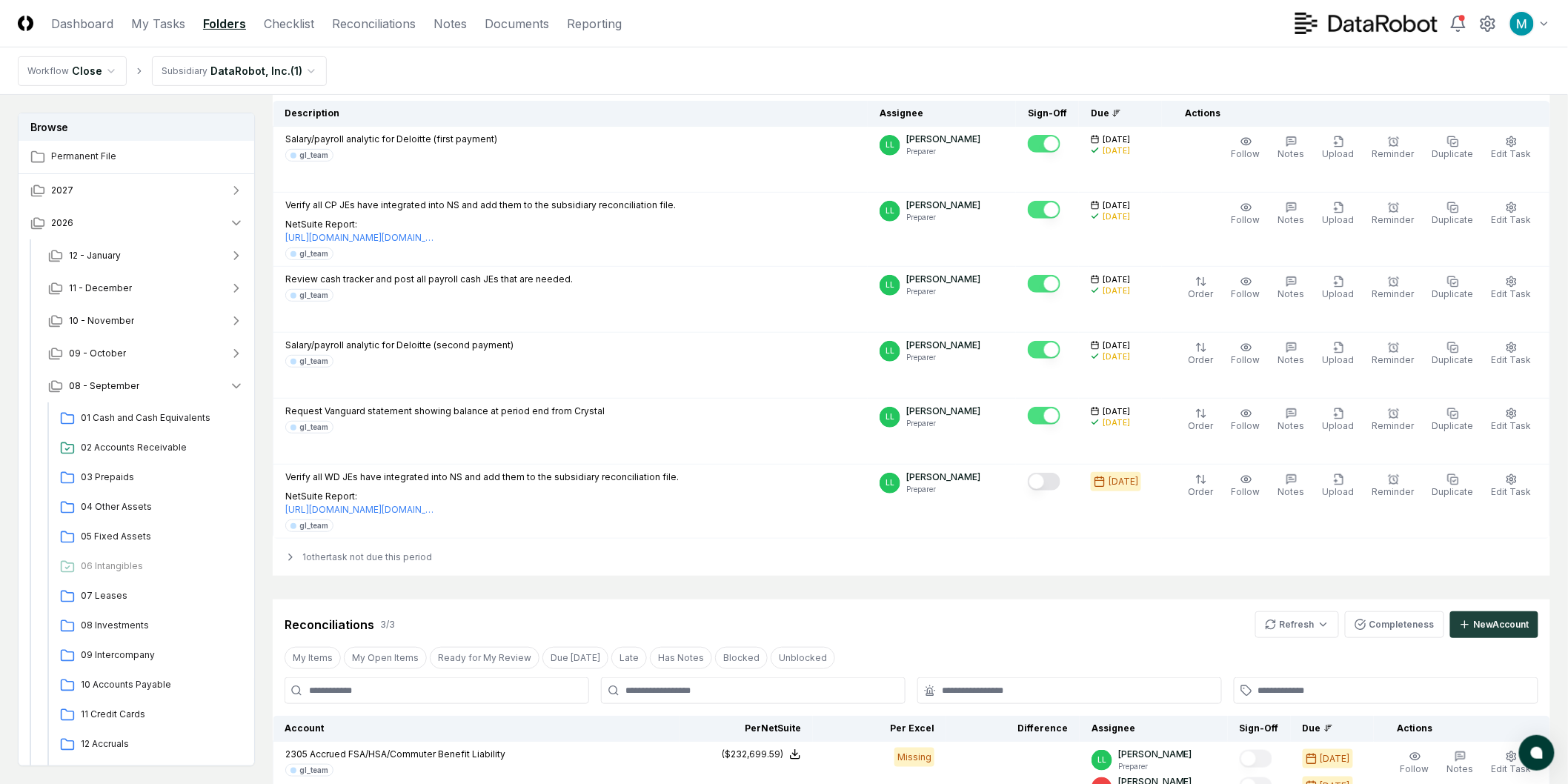
click at [274, 74] on html "CloseCore Dashboard My Tasks Folders Checklist Reconciliations Notes Documents …" at bounding box center [784, 605] width 1568 height 1514
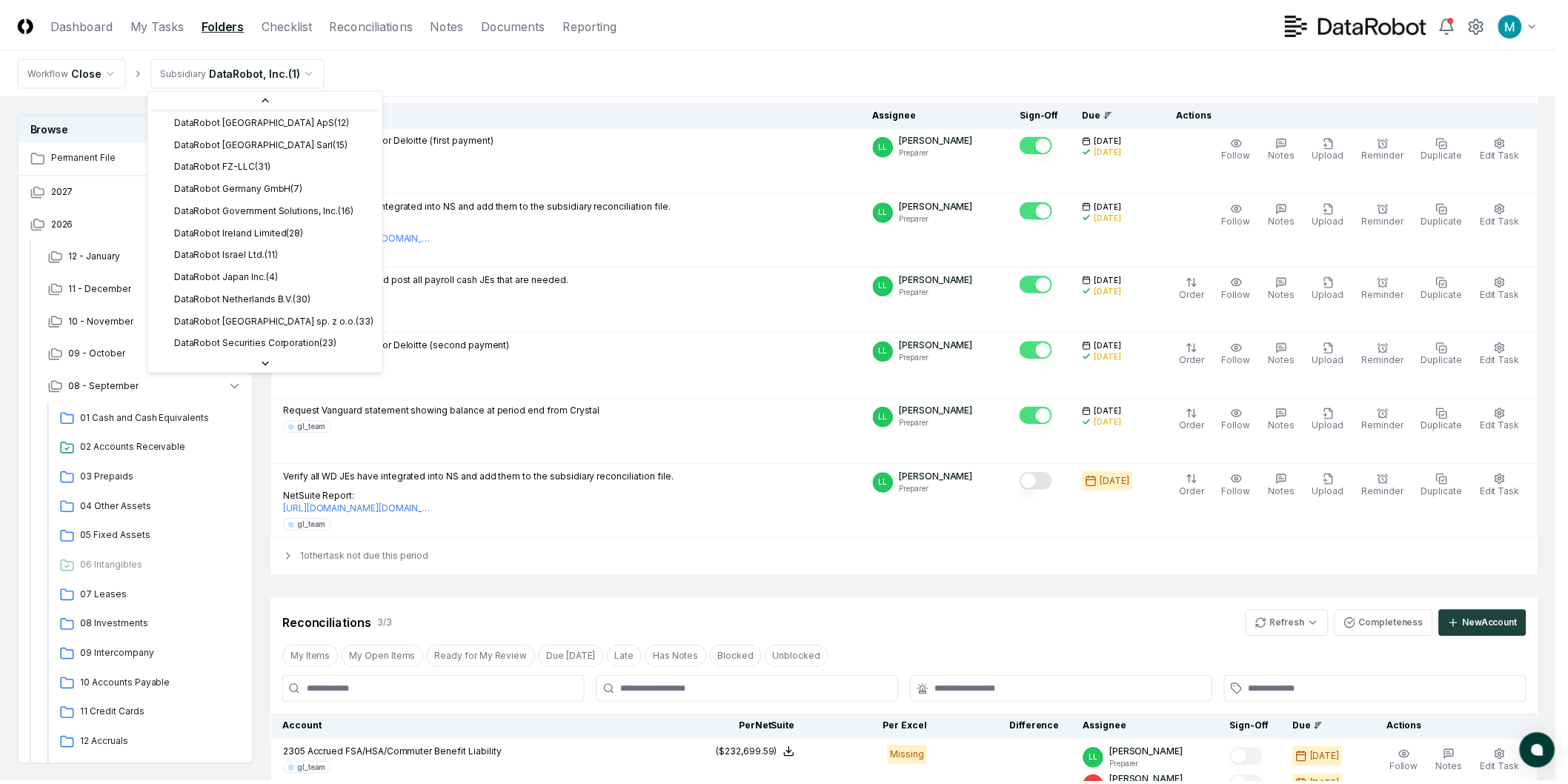
scroll to position [0, 0]
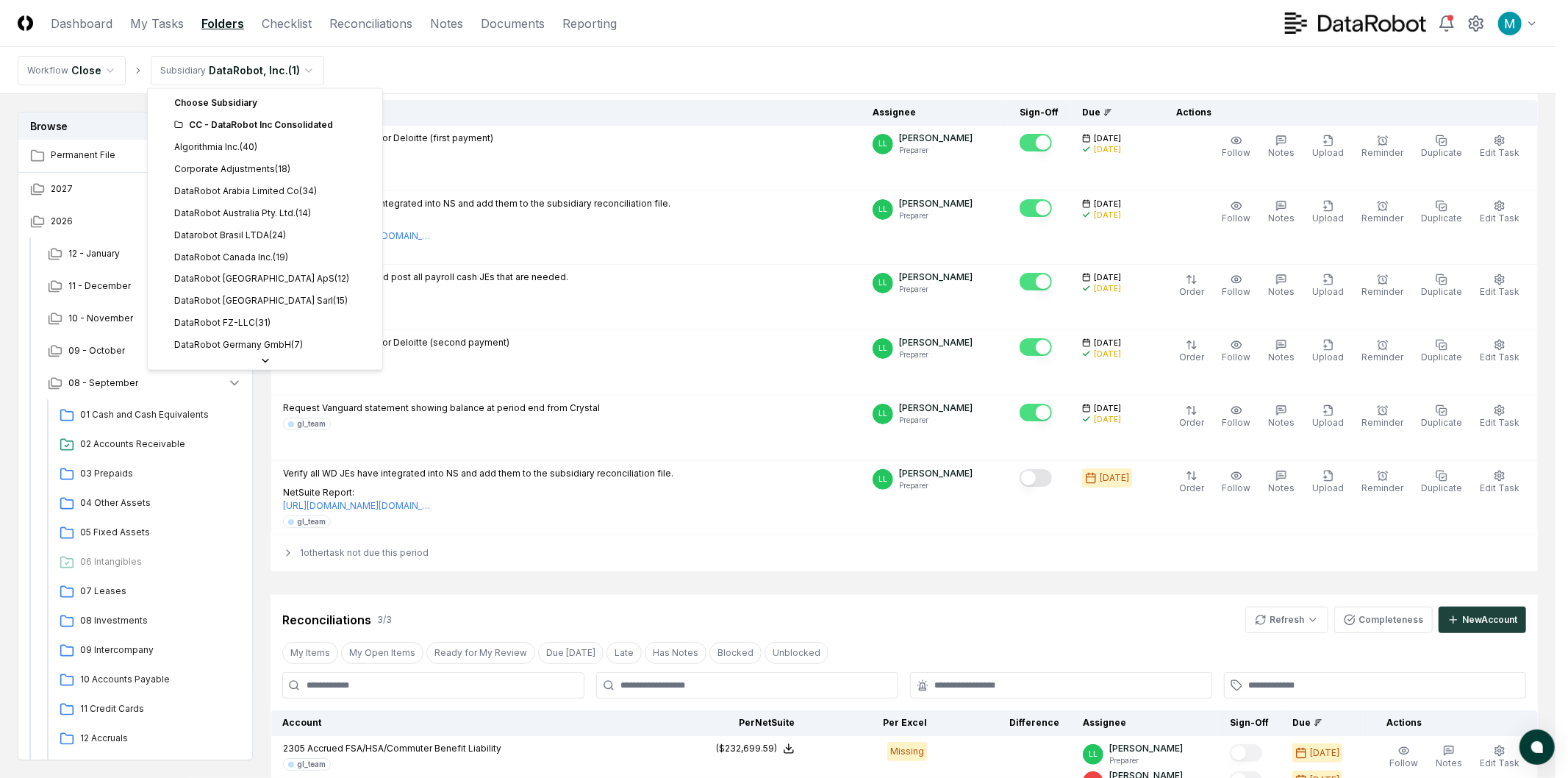
click at [217, 98] on div "Choose Subsidiary" at bounding box center [265, 103] width 229 height 22
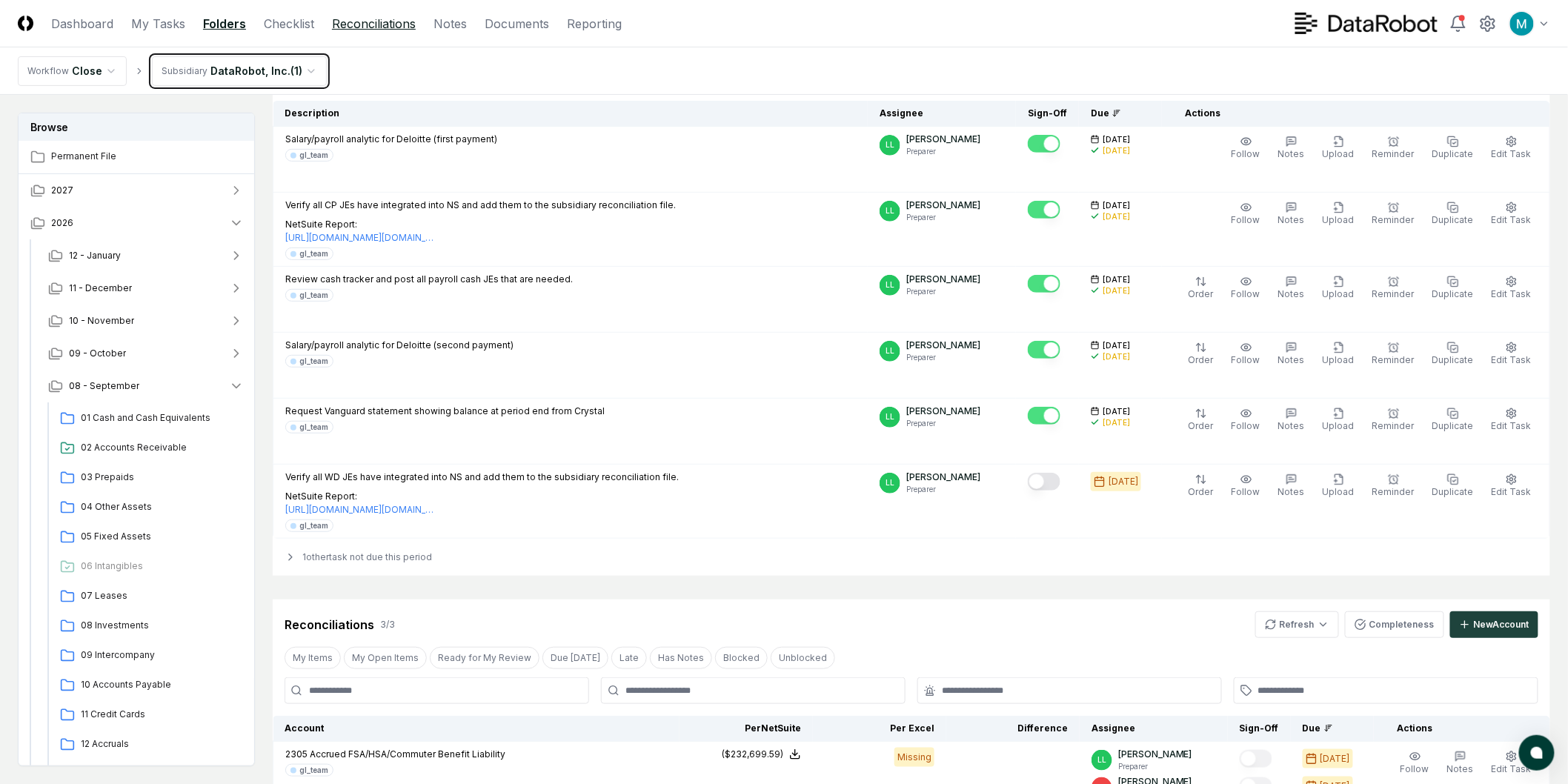
click at [380, 19] on html "CloseCore Dashboard My Tasks Folders Checklist Reconciliations Notes Documents …" at bounding box center [784, 605] width 1568 height 1514
click at [385, 25] on link "Reconciliations" at bounding box center [374, 23] width 84 height 18
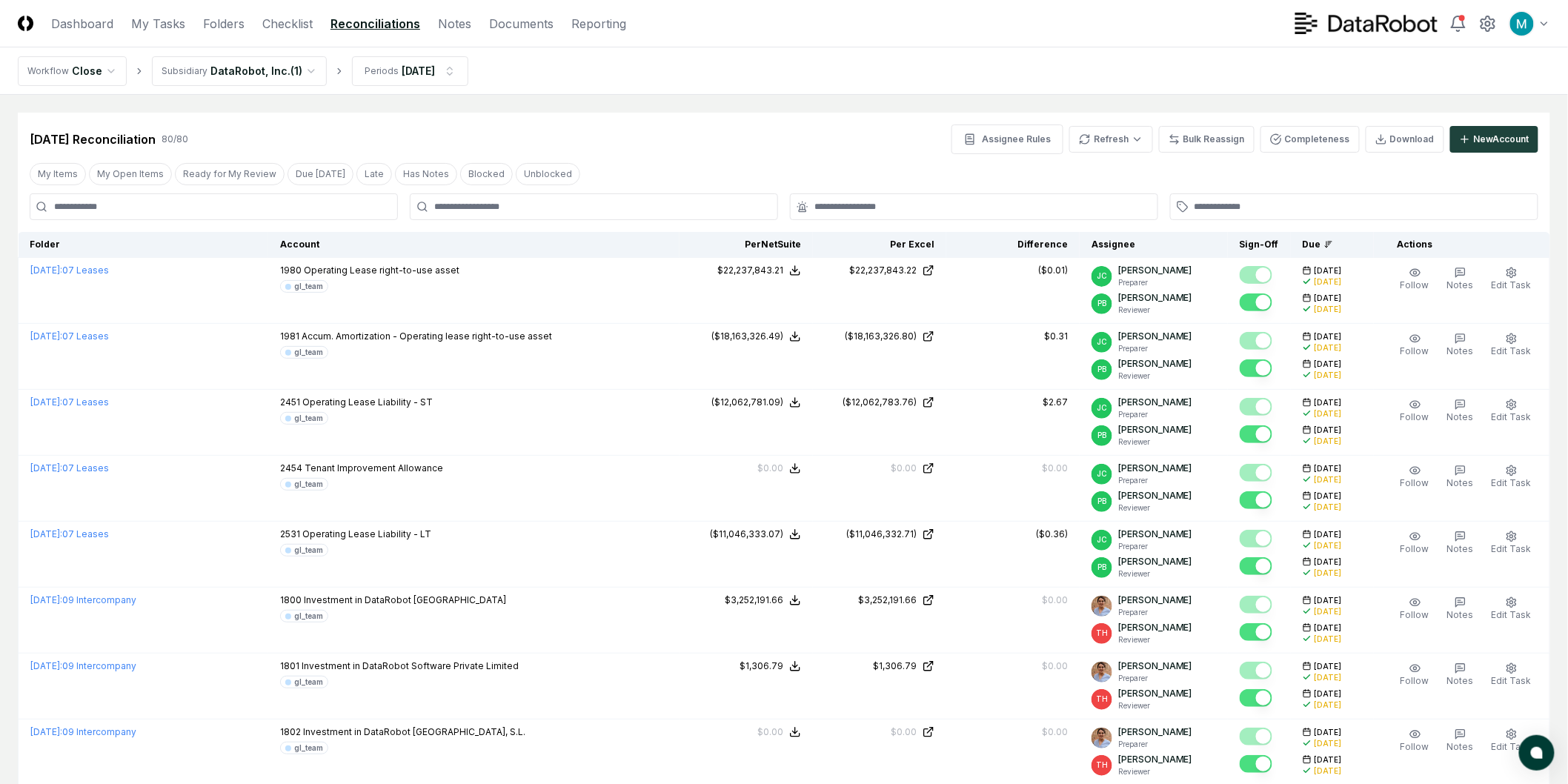
click at [582, 117] on div "Sep 2025 Reconciliation 458 / 458 Assignee Rules Refresh Bulk Reassign Complete…" at bounding box center [784, 133] width 1533 height 42
click at [218, 201] on input at bounding box center [214, 206] width 368 height 26
type input "*******"
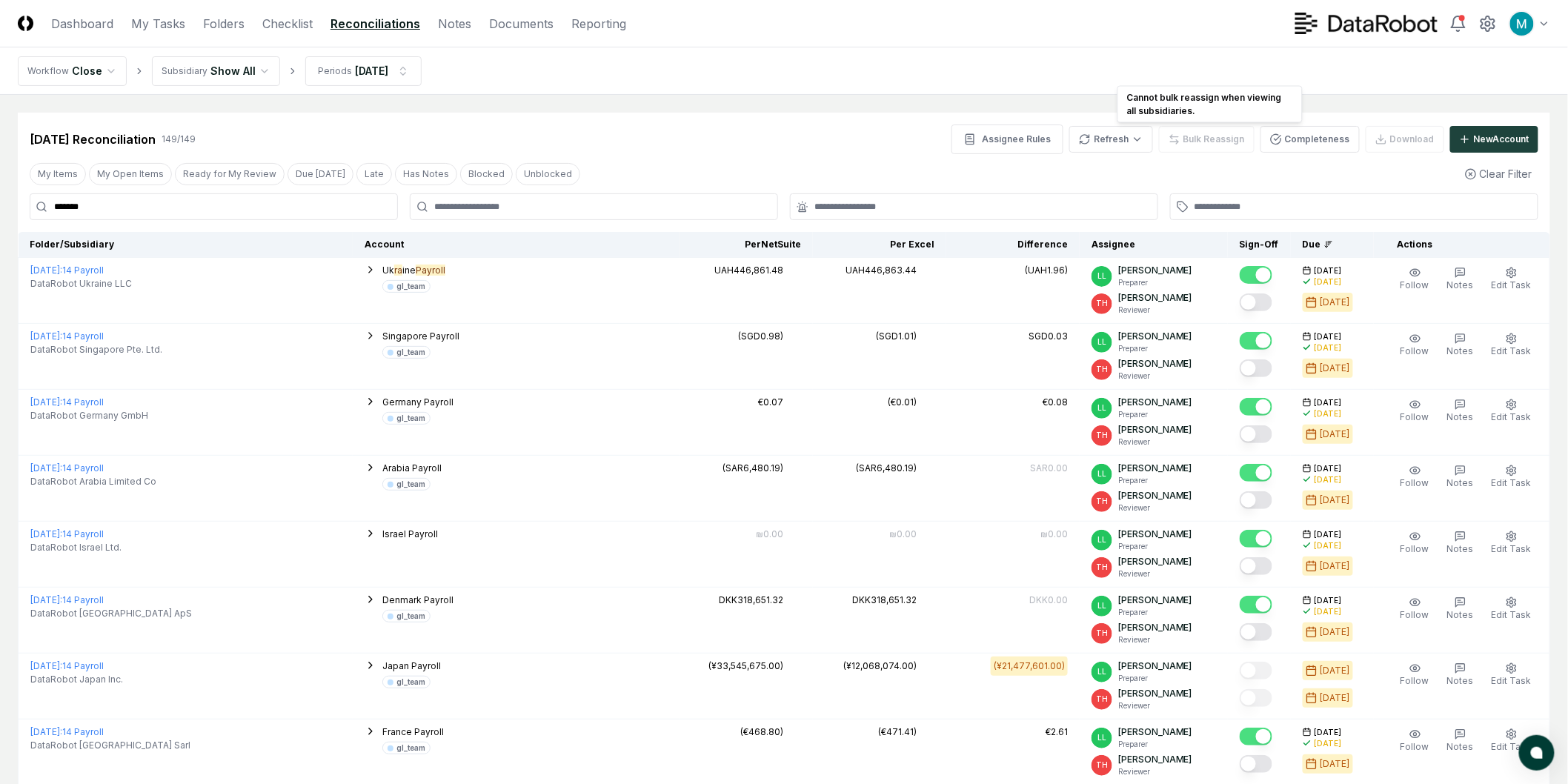
click at [1223, 128] on div "Bulk Reassign" at bounding box center [1206, 138] width 96 height 26
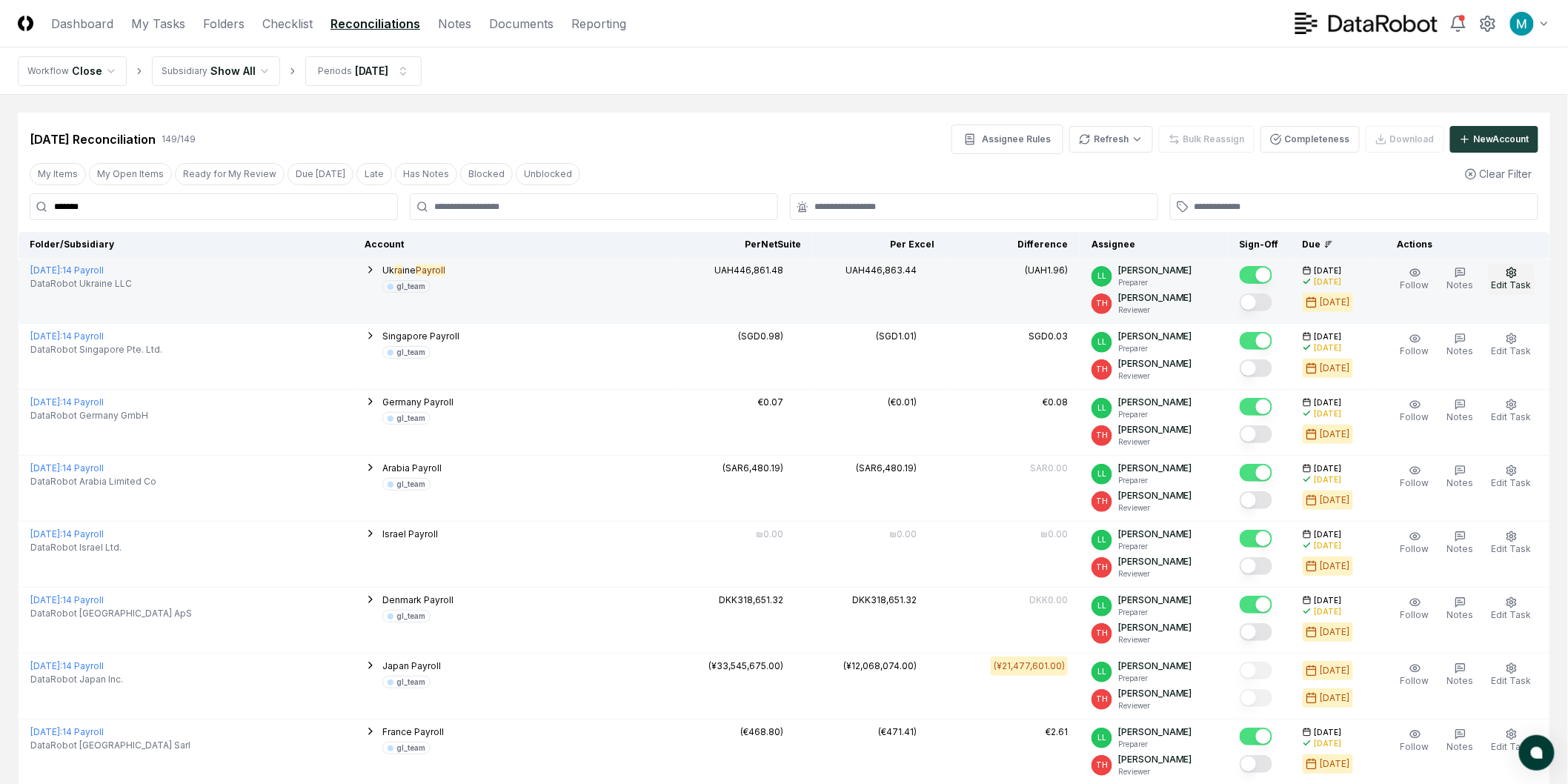
click at [1520, 270] on button "Edit Task" at bounding box center [1512, 279] width 46 height 31
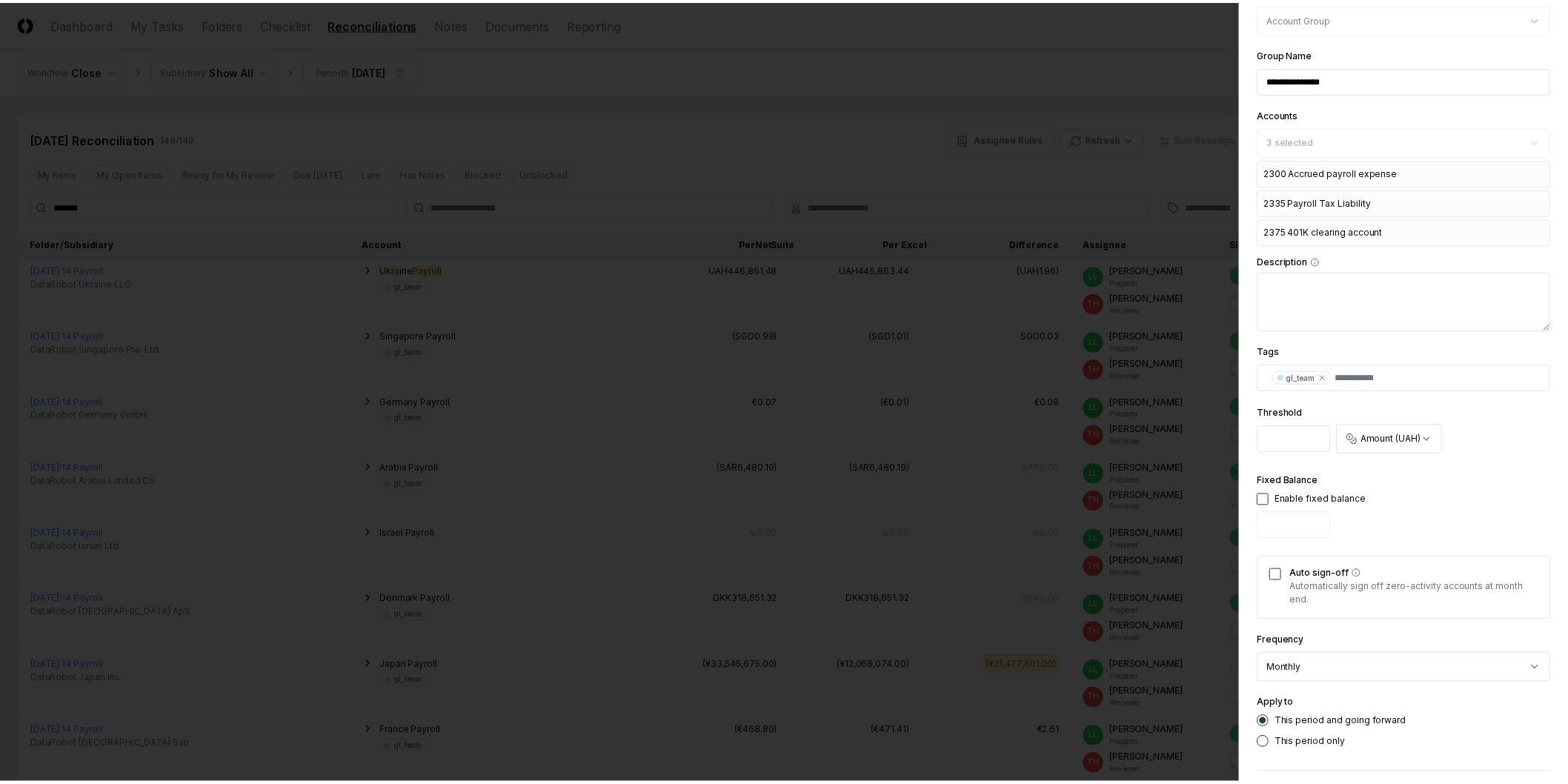
scroll to position [345, 0]
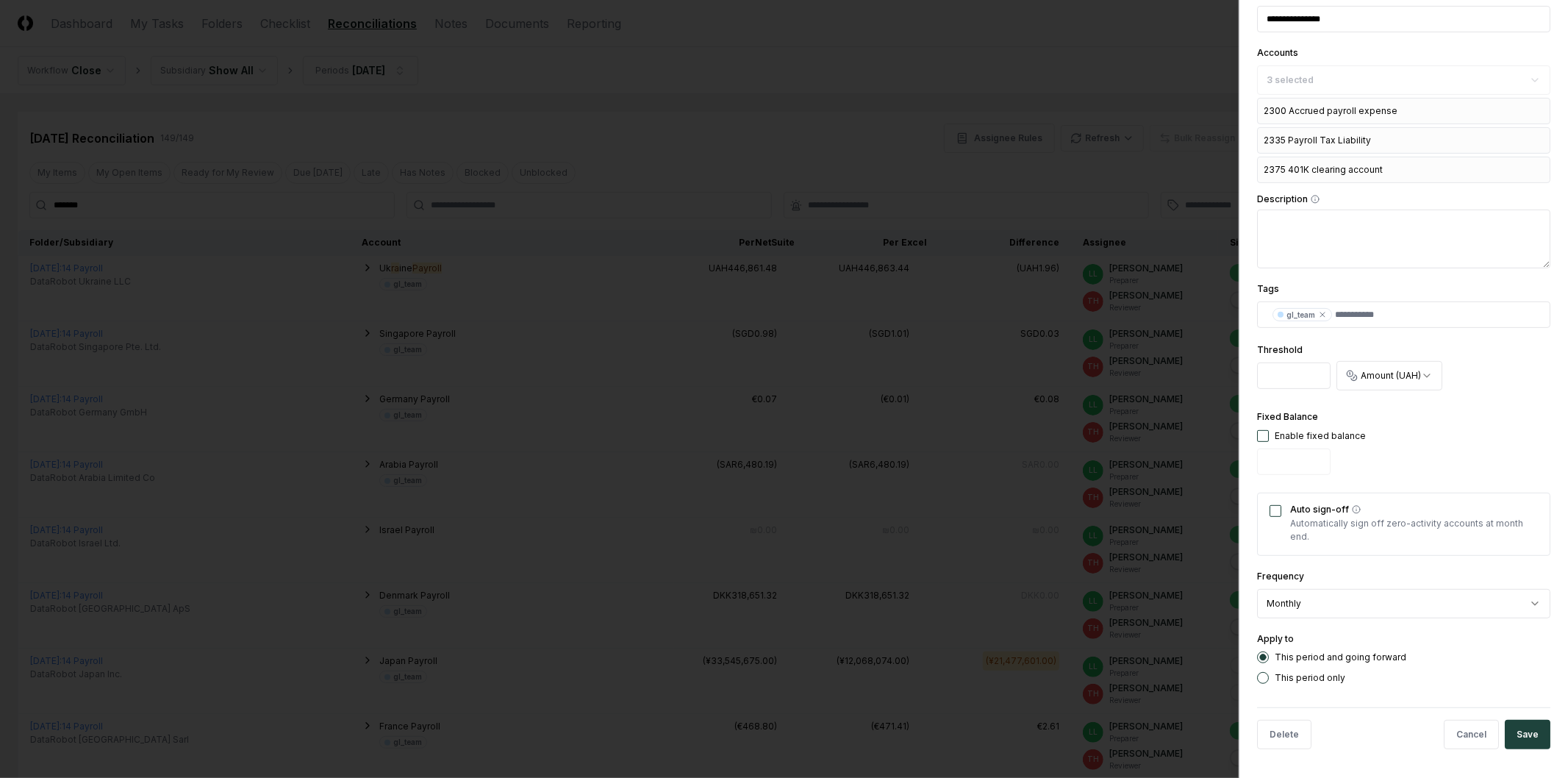
click at [920, 559] on div at bounding box center [784, 389] width 1568 height 778
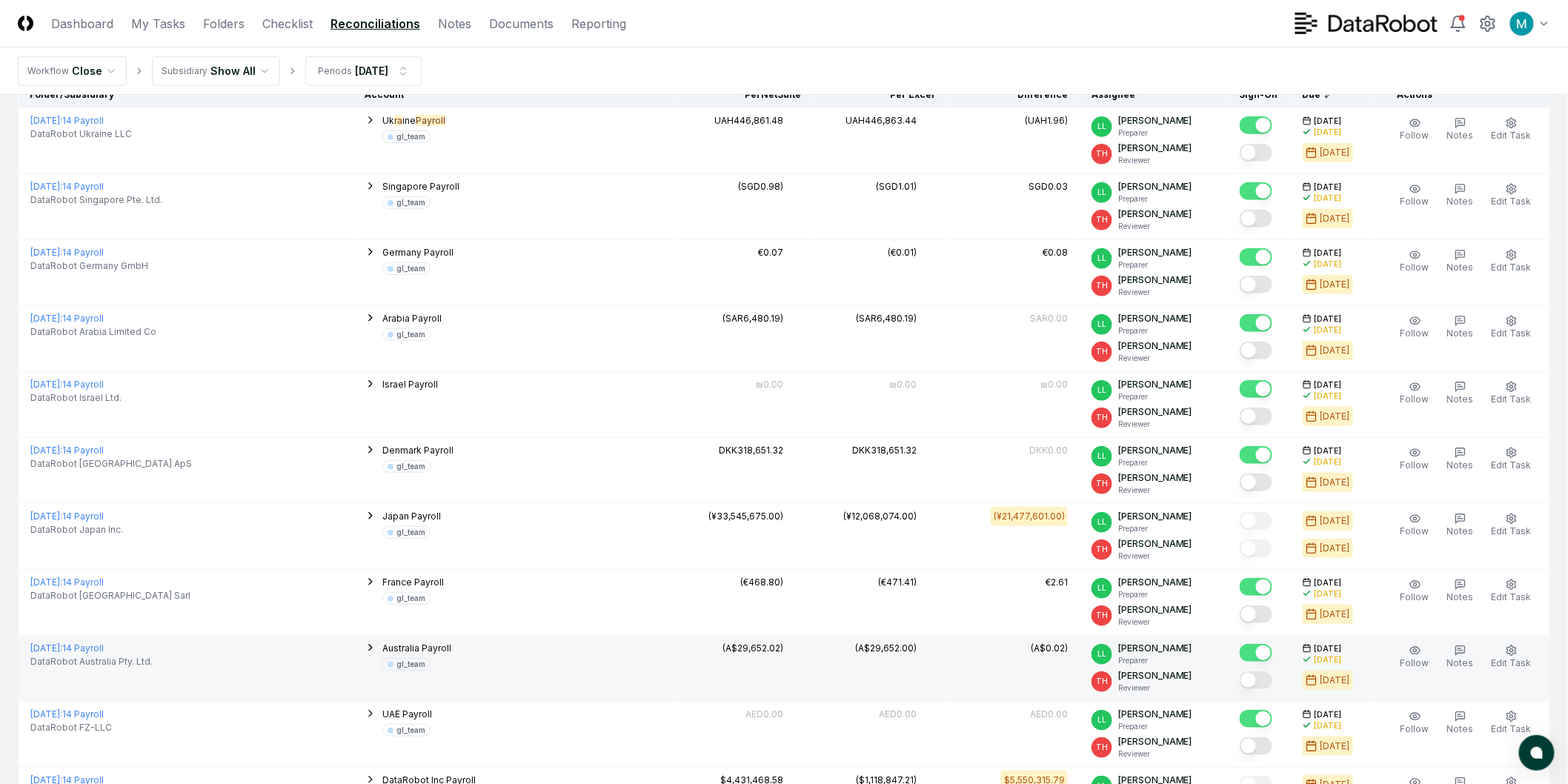
scroll to position [0, 0]
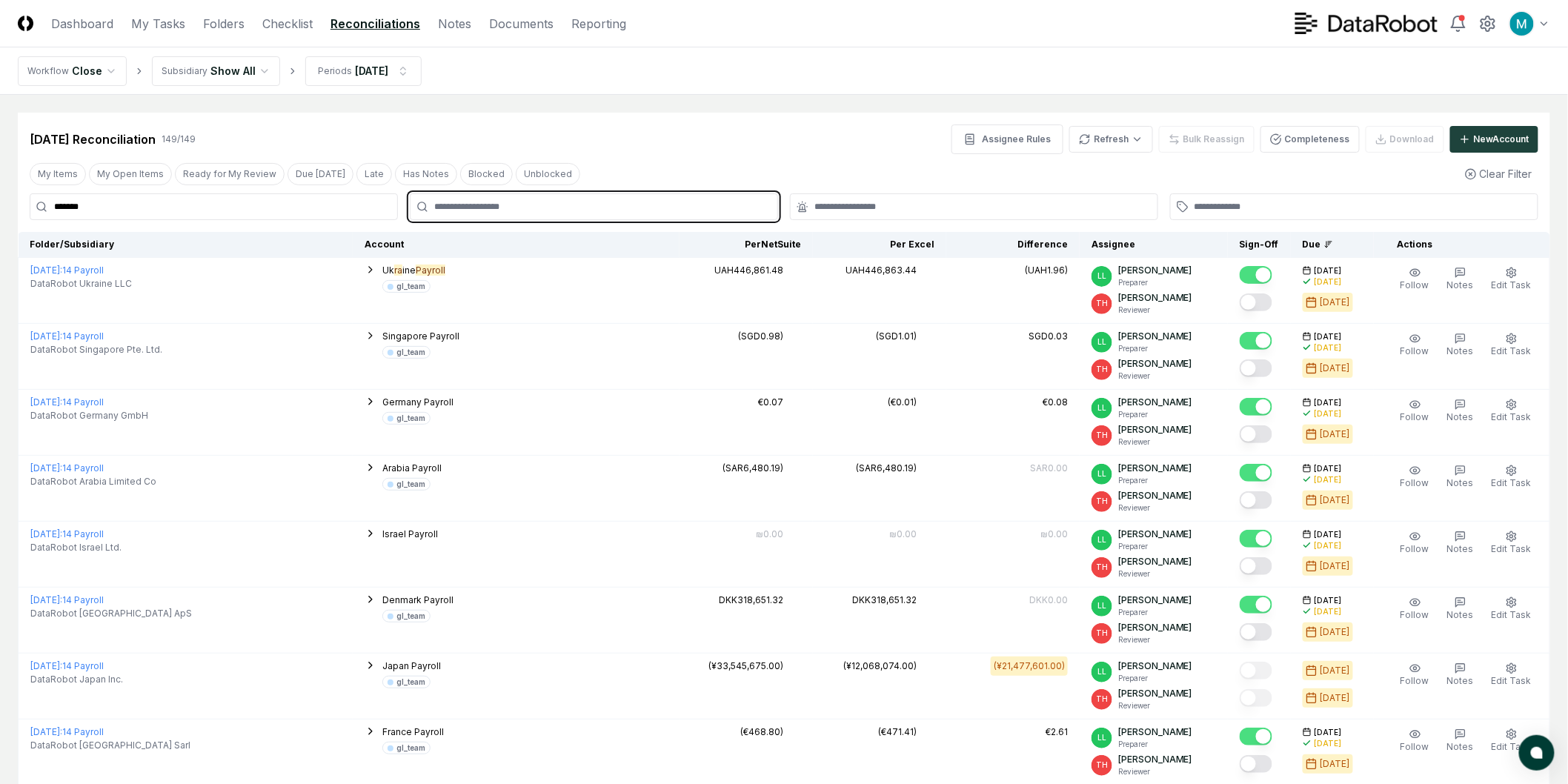
click at [455, 206] on input "text" at bounding box center [602, 207] width 334 height 14
type input "***"
click at [618, 242] on div "TH Tom Hill Reviewer" at bounding box center [593, 248] width 361 height 36
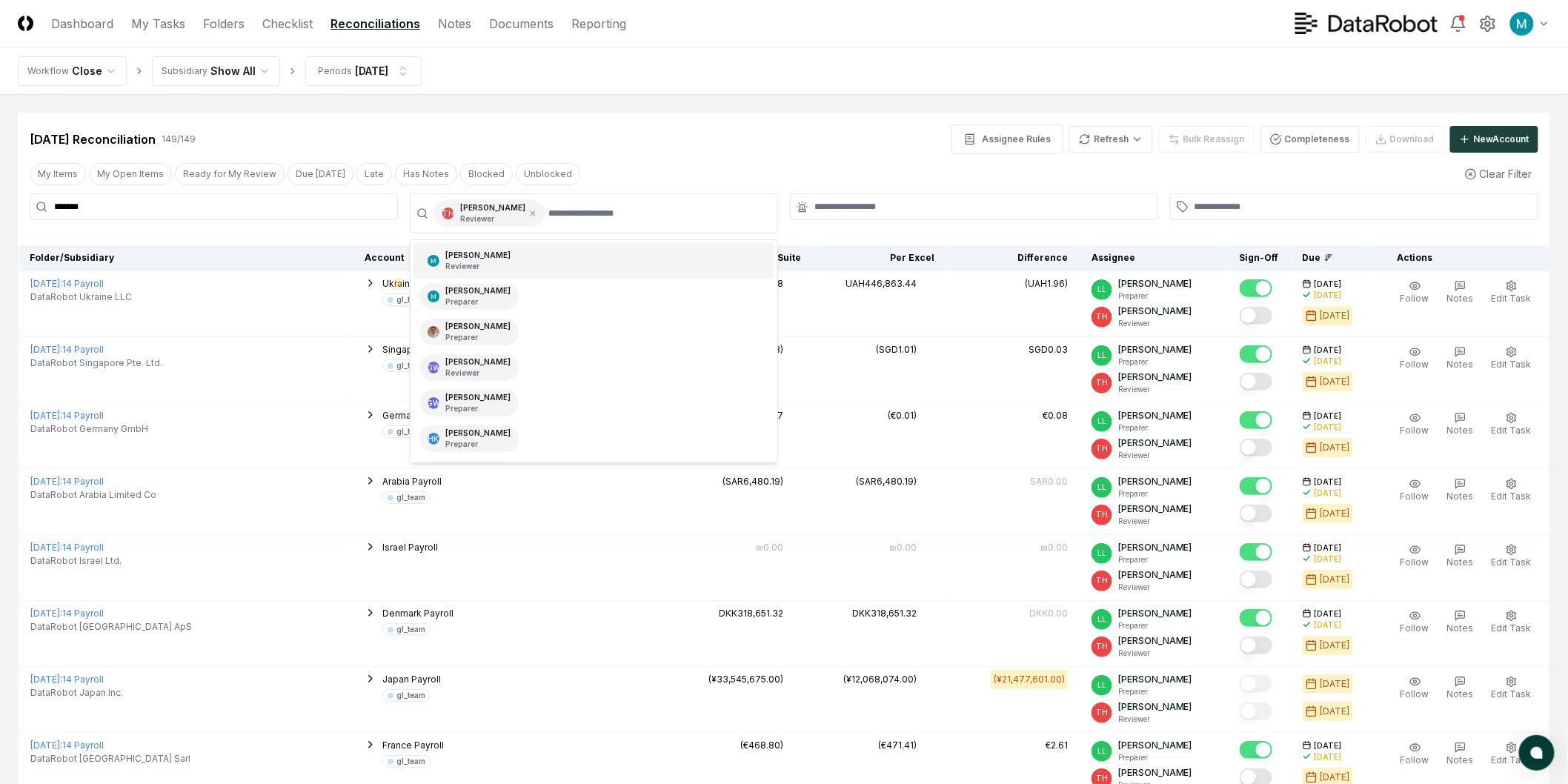
click at [714, 127] on div "Sep 2025 Reconciliation 149 / 149 Assignee Rules Refresh Bulk Reassign Complete…" at bounding box center [784, 139] width 1509 height 30
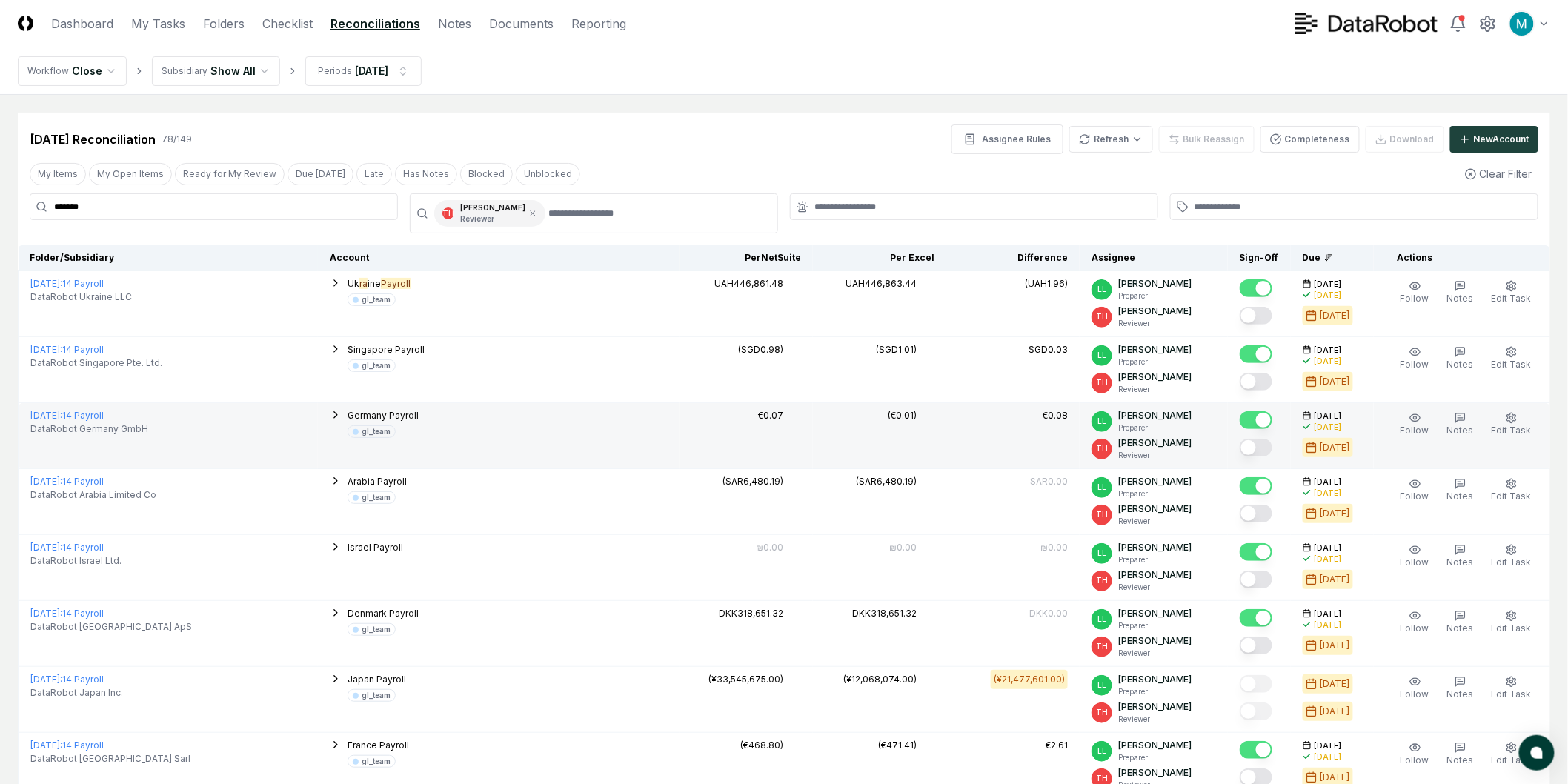
click at [338, 412] on icon "button" at bounding box center [336, 415] width 12 height 12
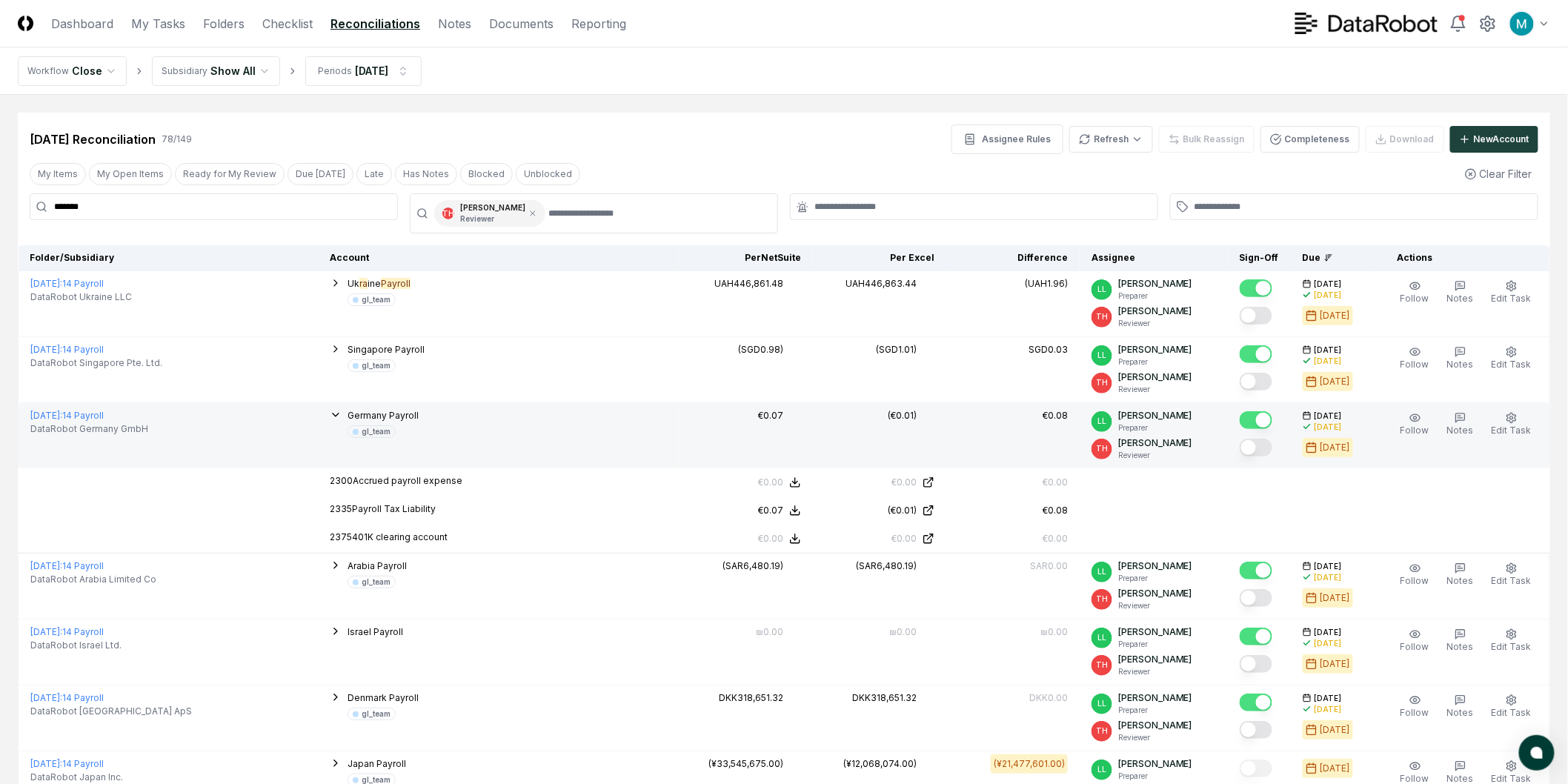
click at [338, 412] on icon "button" at bounding box center [336, 415] width 12 height 12
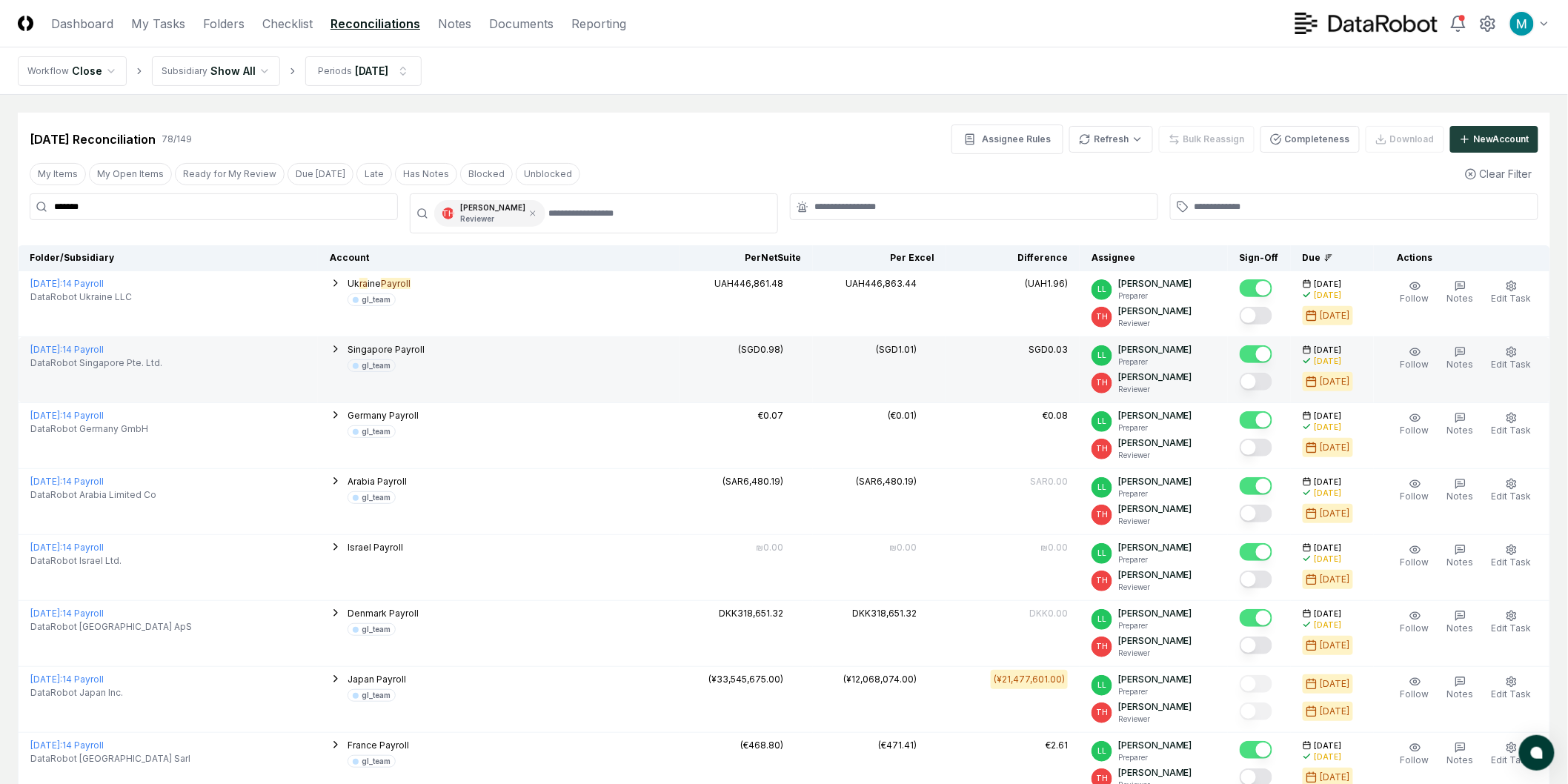
click at [341, 348] on icon "button" at bounding box center [336, 349] width 12 height 12
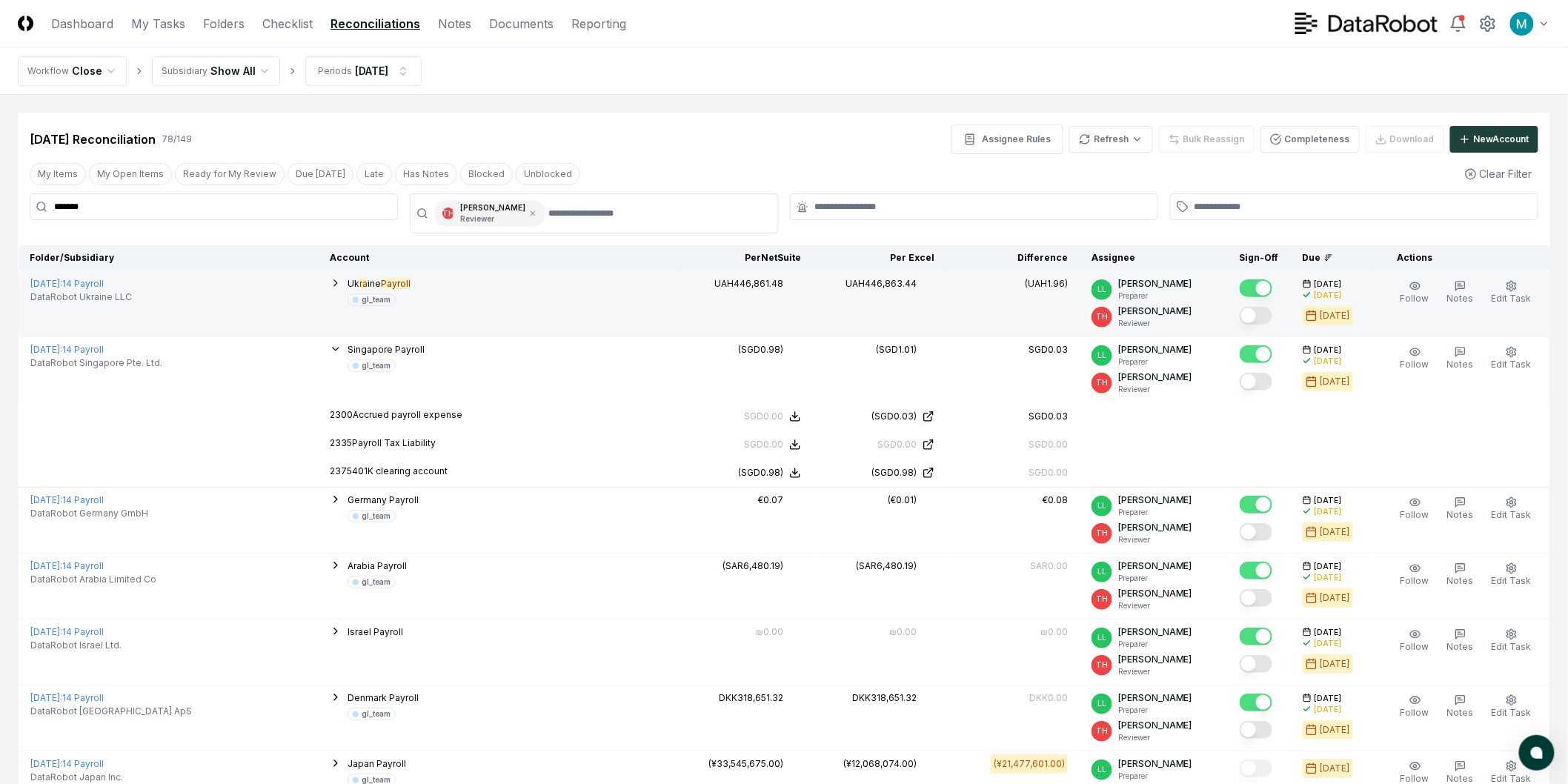
click at [341, 279] on icon "button" at bounding box center [336, 283] width 12 height 12
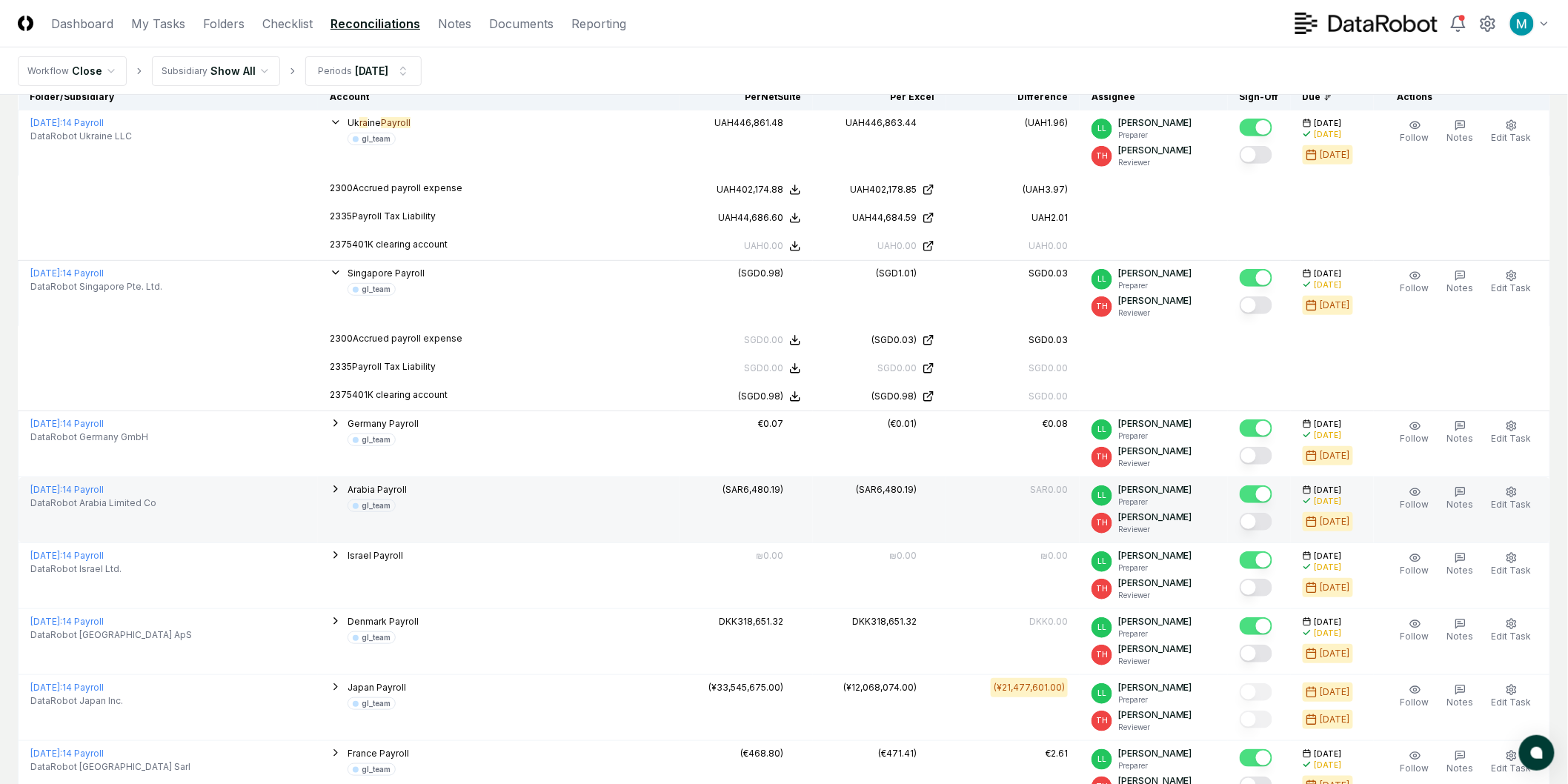
scroll to position [165, 0]
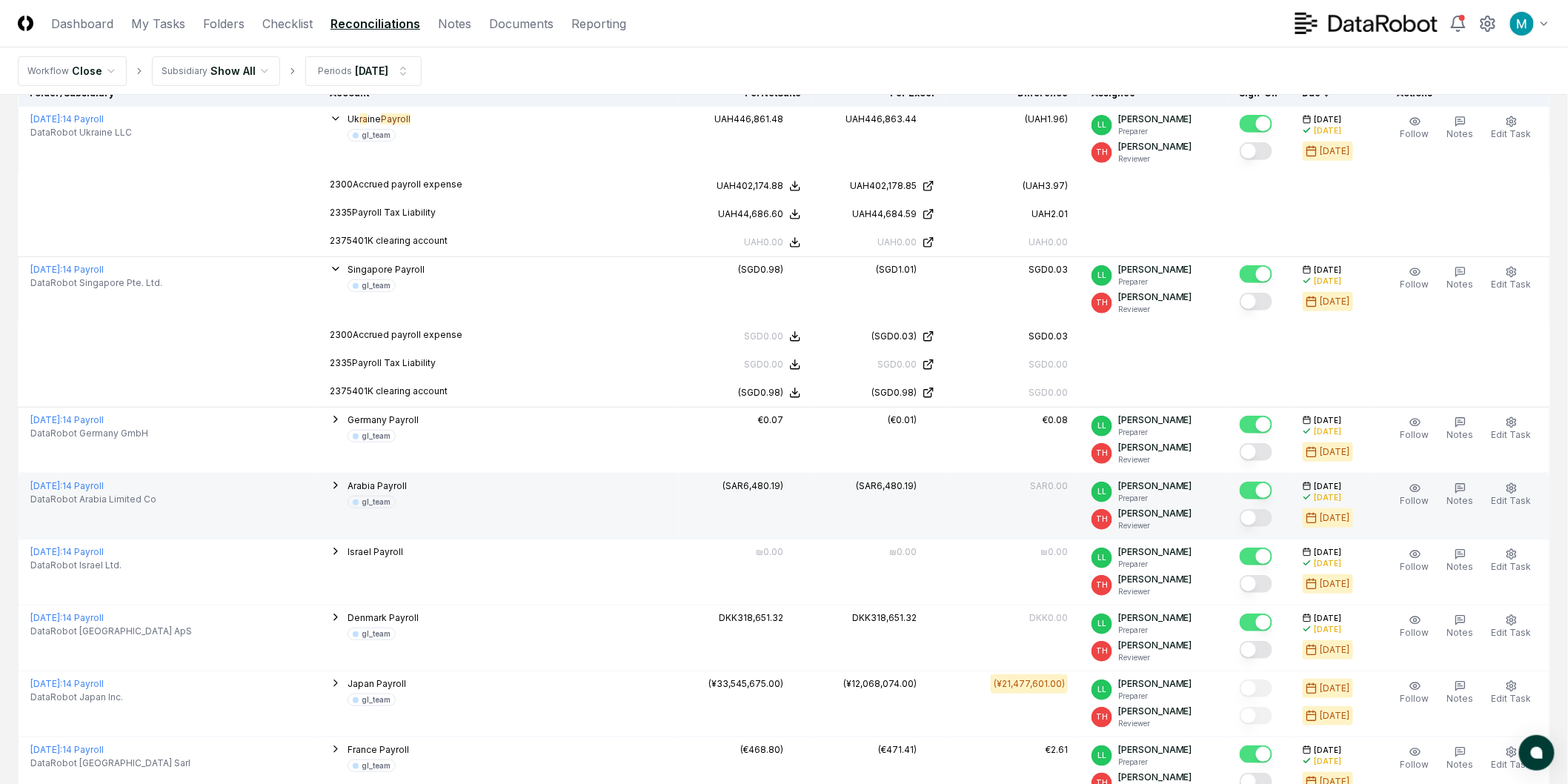
click at [341, 487] on icon "button" at bounding box center [336, 485] width 12 height 12
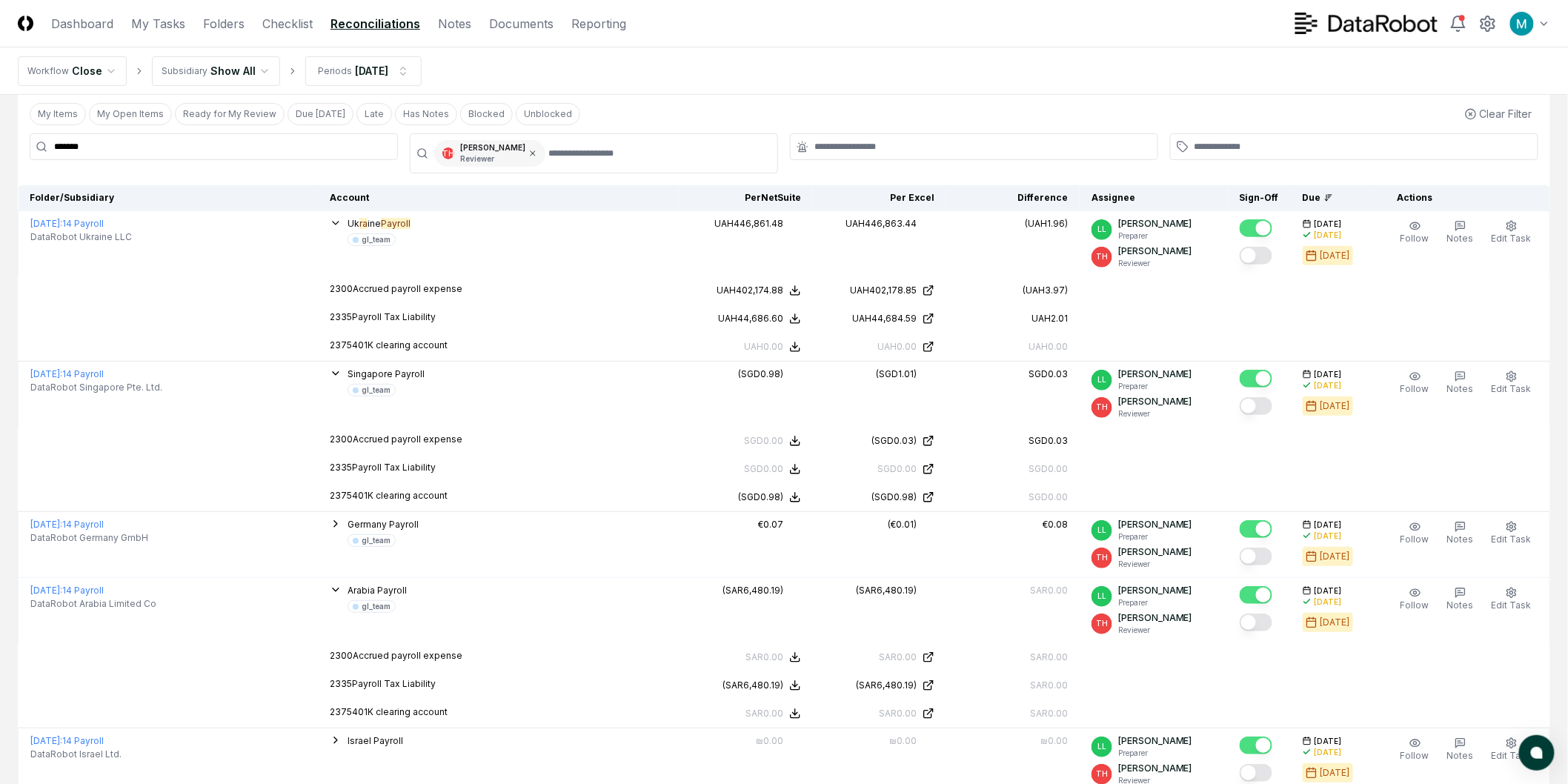
scroll to position [0, 0]
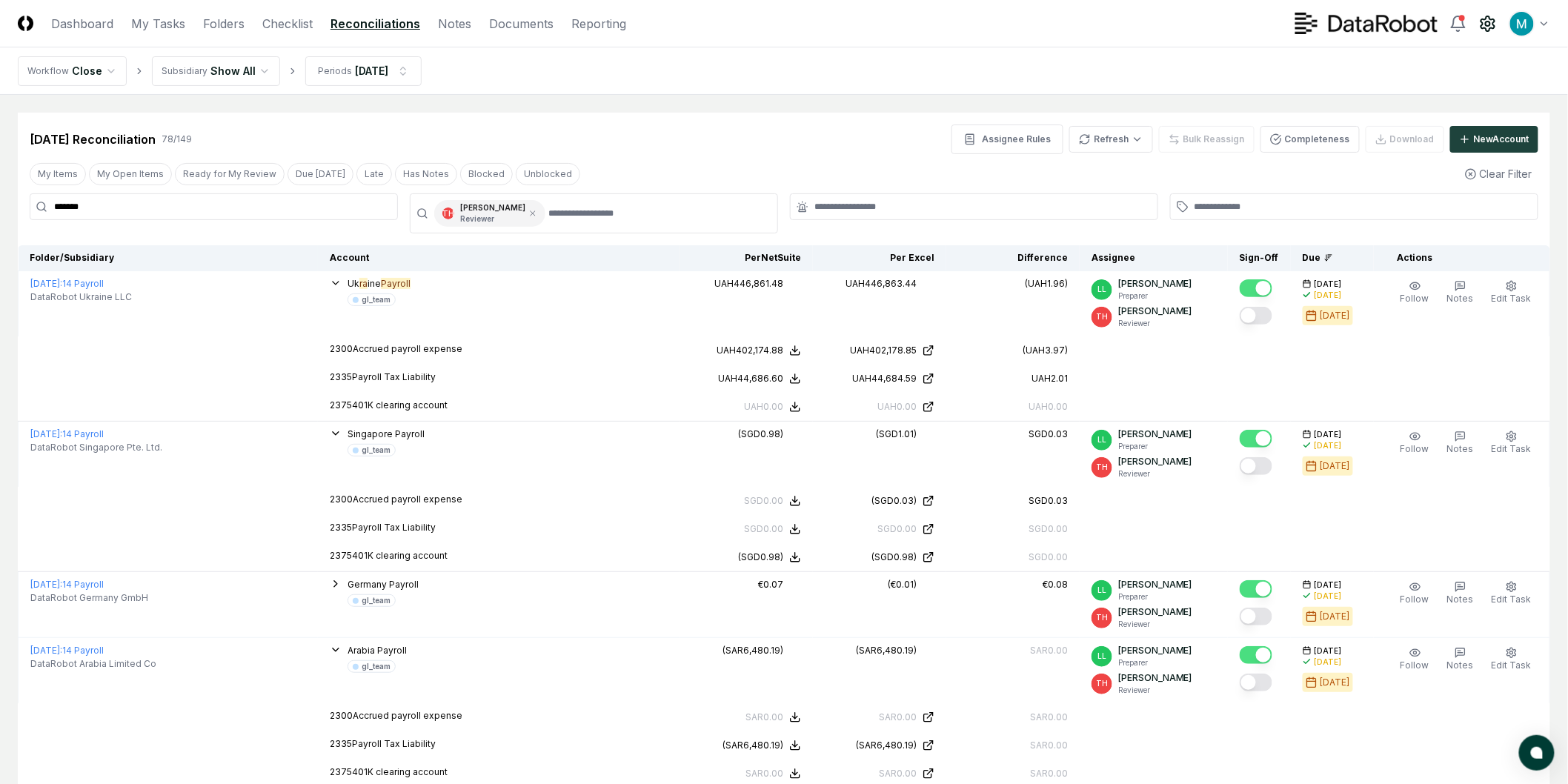
click at [1487, 25] on circle at bounding box center [1488, 23] width 4 height 4
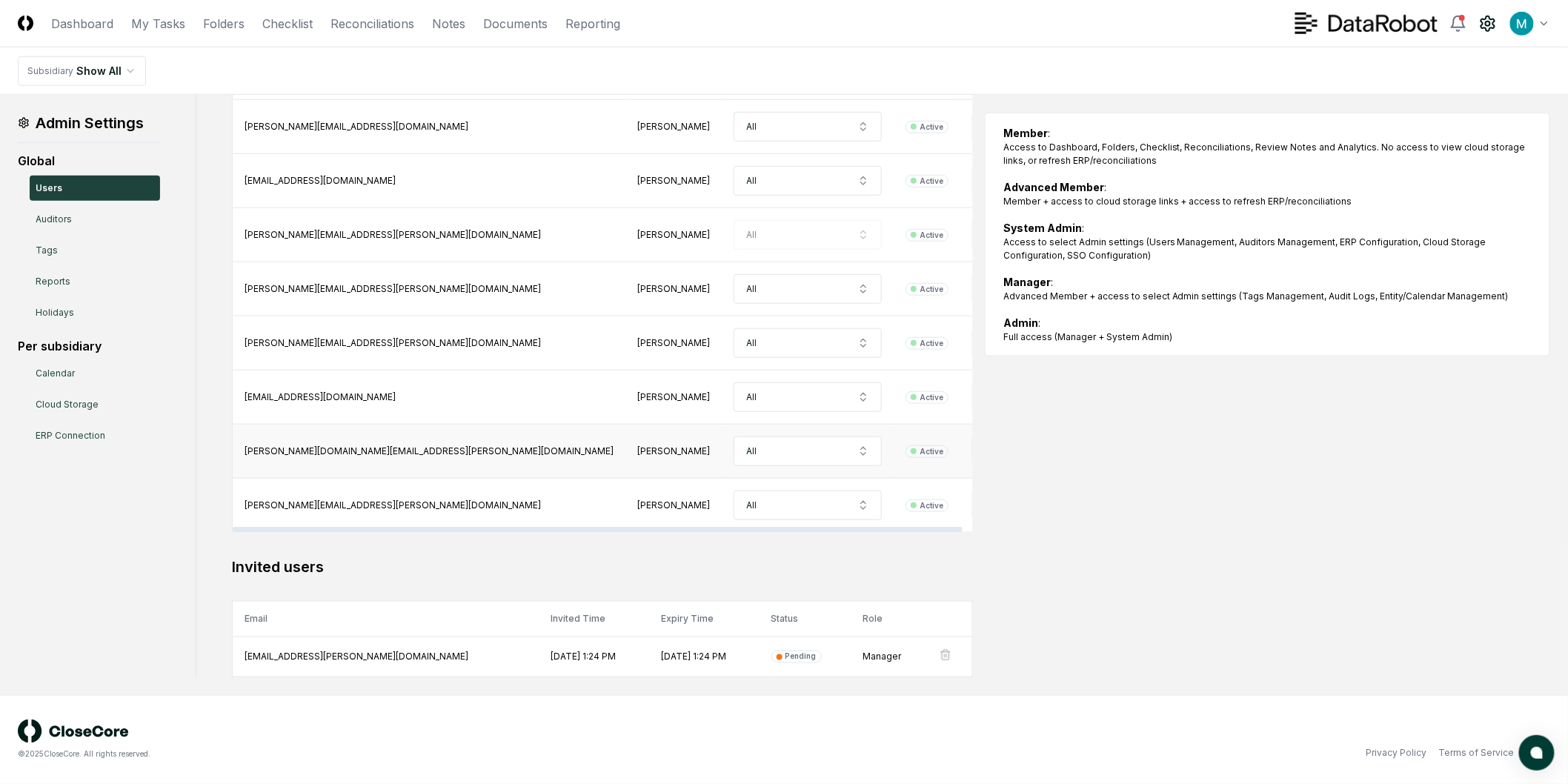
scroll to position [586, 0]
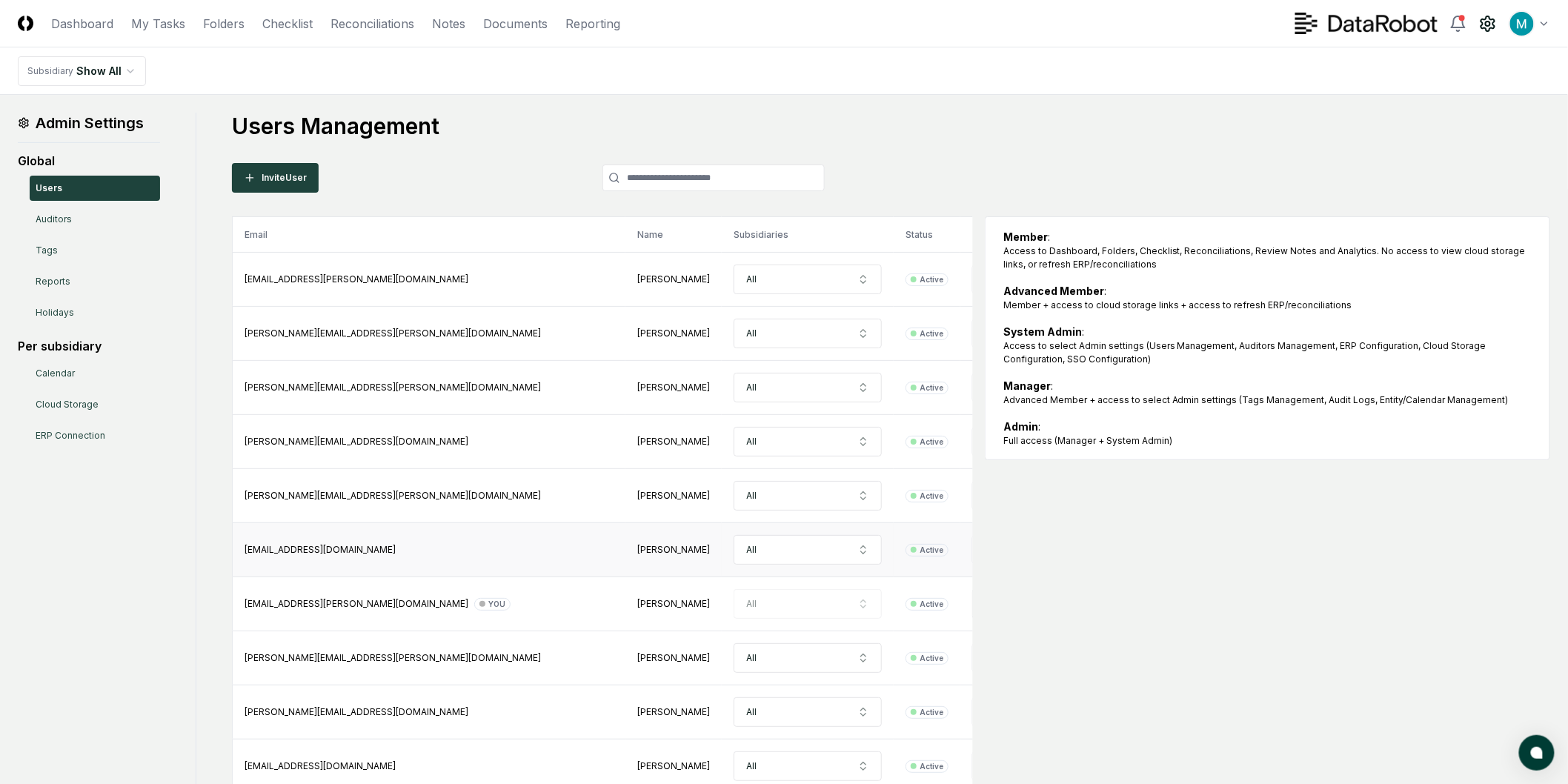
scroll to position [586, 0]
click at [403, 32] on header "CloseCore Dashboard My Tasks Folders Checklist Reconciliations Notes Documents …" at bounding box center [784, 24] width 1568 height 48
click at [396, 24] on link "Reconciliations" at bounding box center [372, 23] width 84 height 18
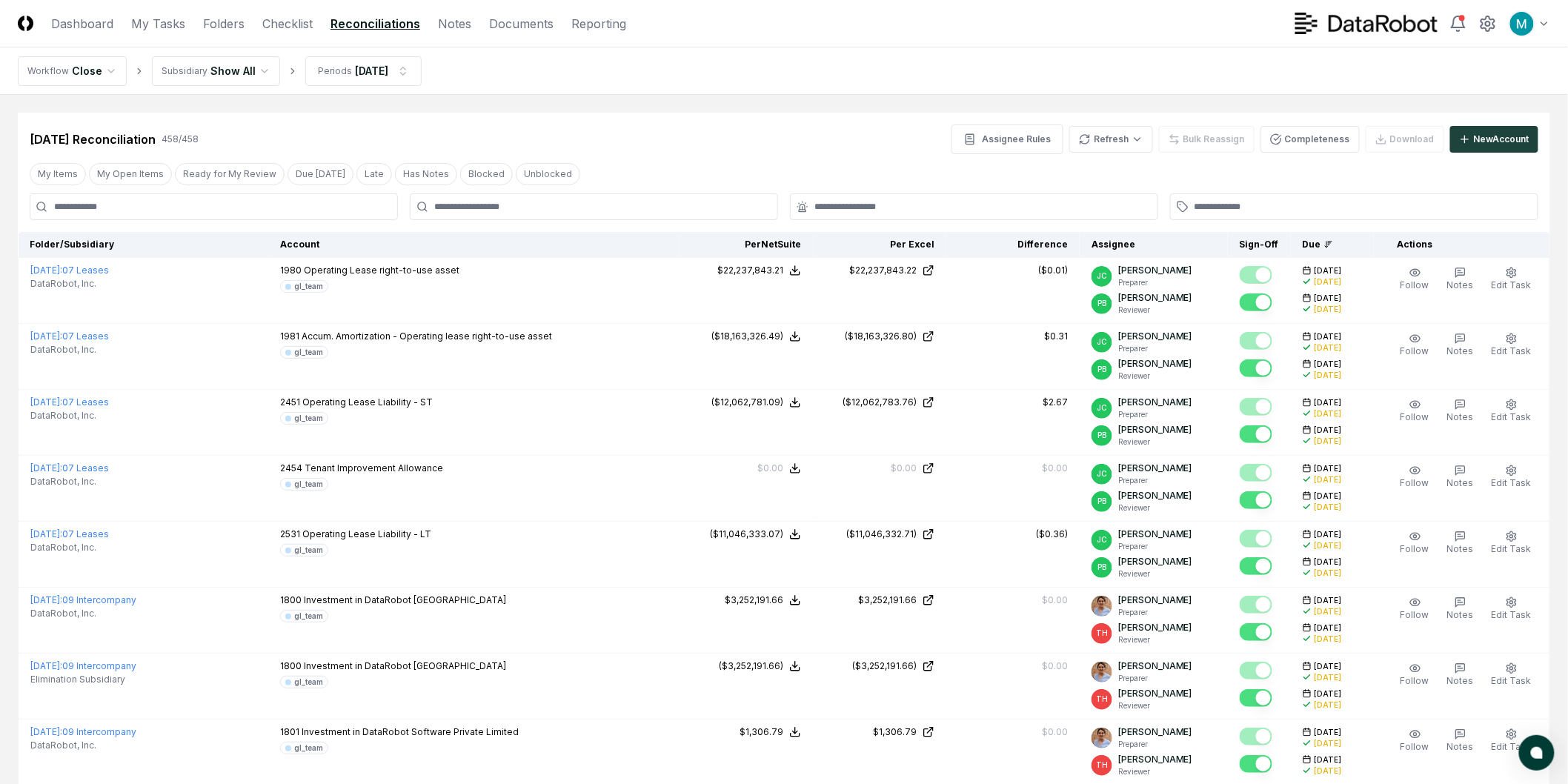
click at [315, 202] on input at bounding box center [214, 206] width 368 height 26
type input "*******"
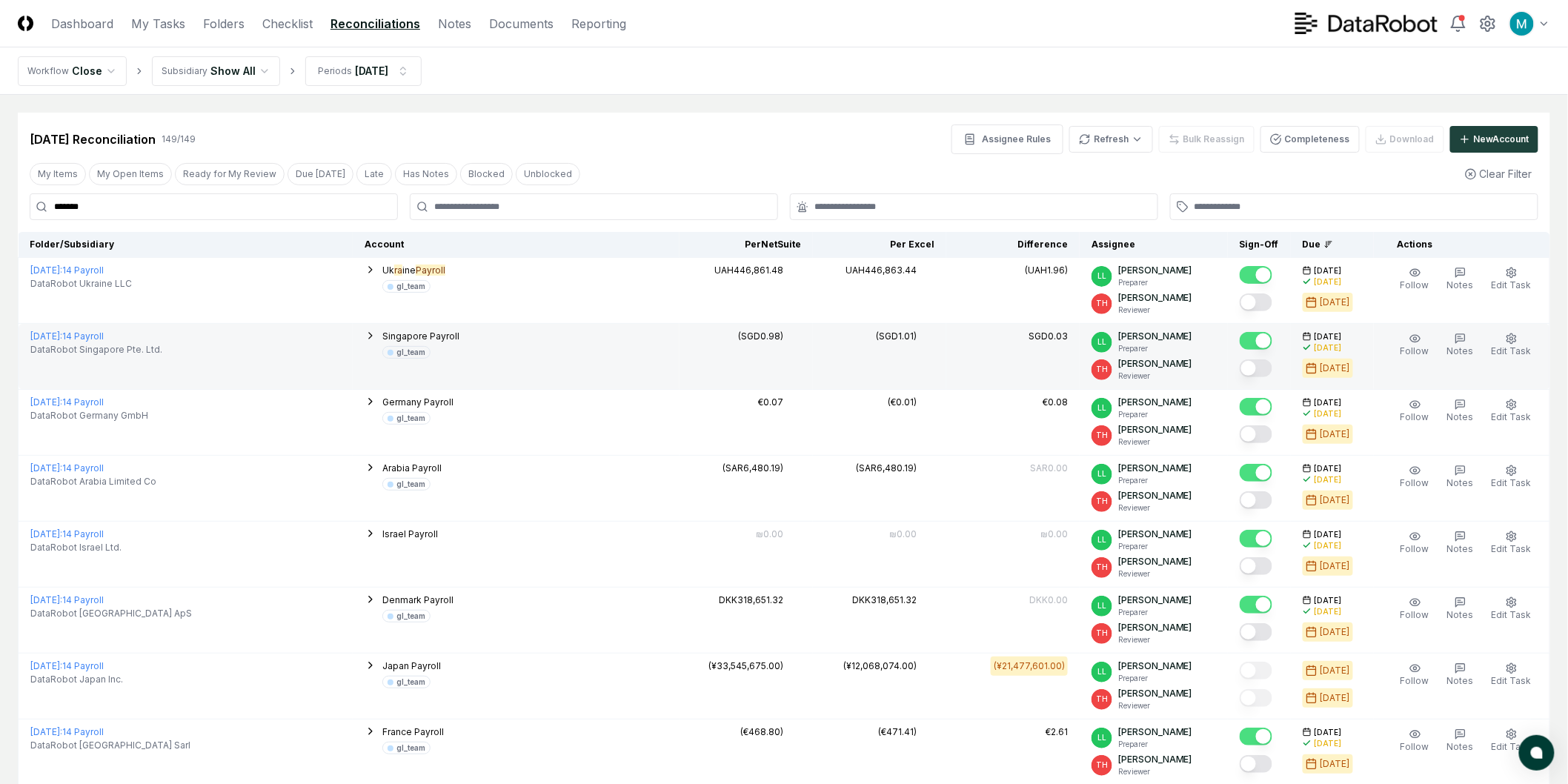
click at [372, 336] on icon "button" at bounding box center [370, 335] width 3 height 6
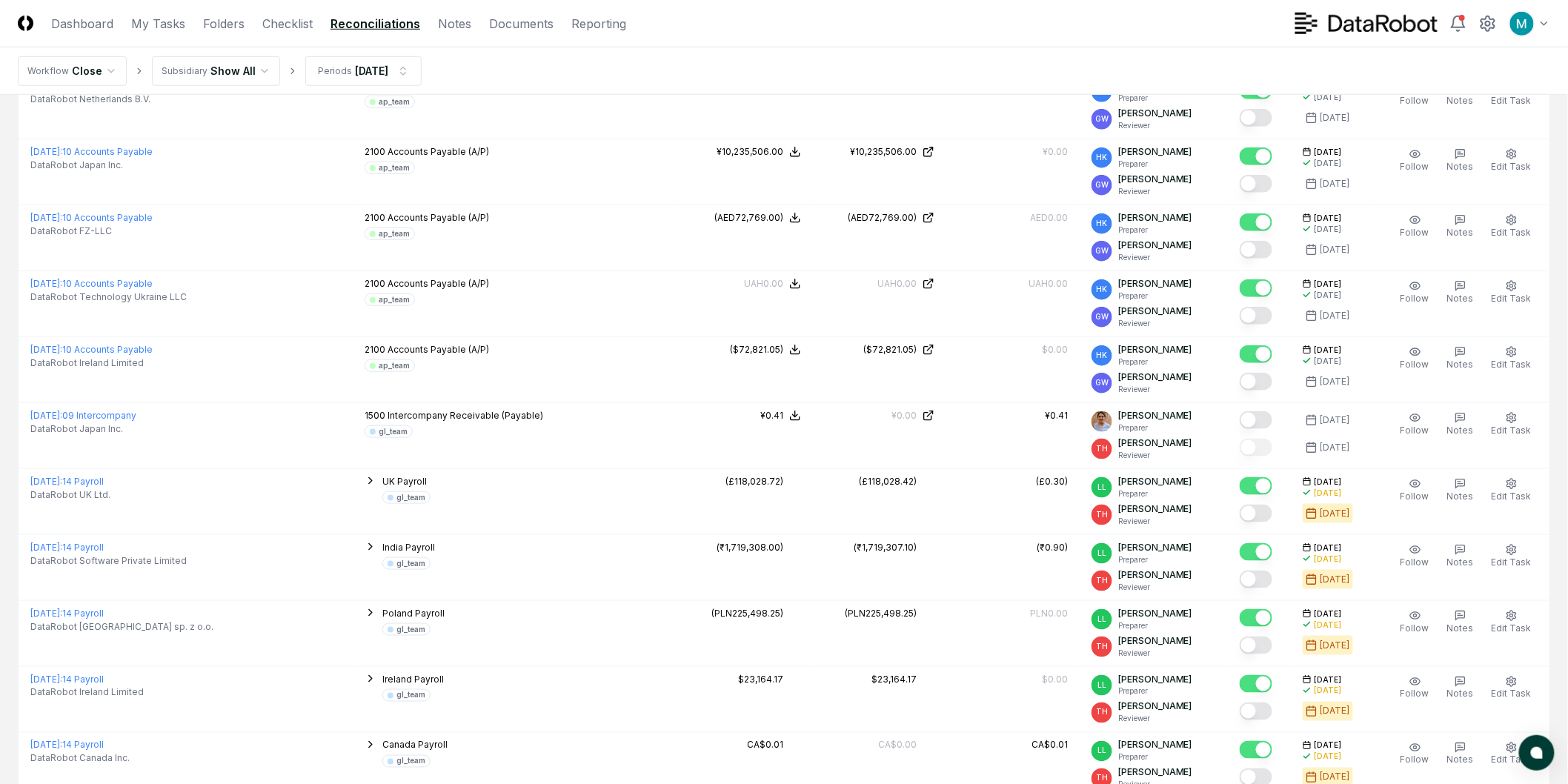
scroll to position [2993, 0]
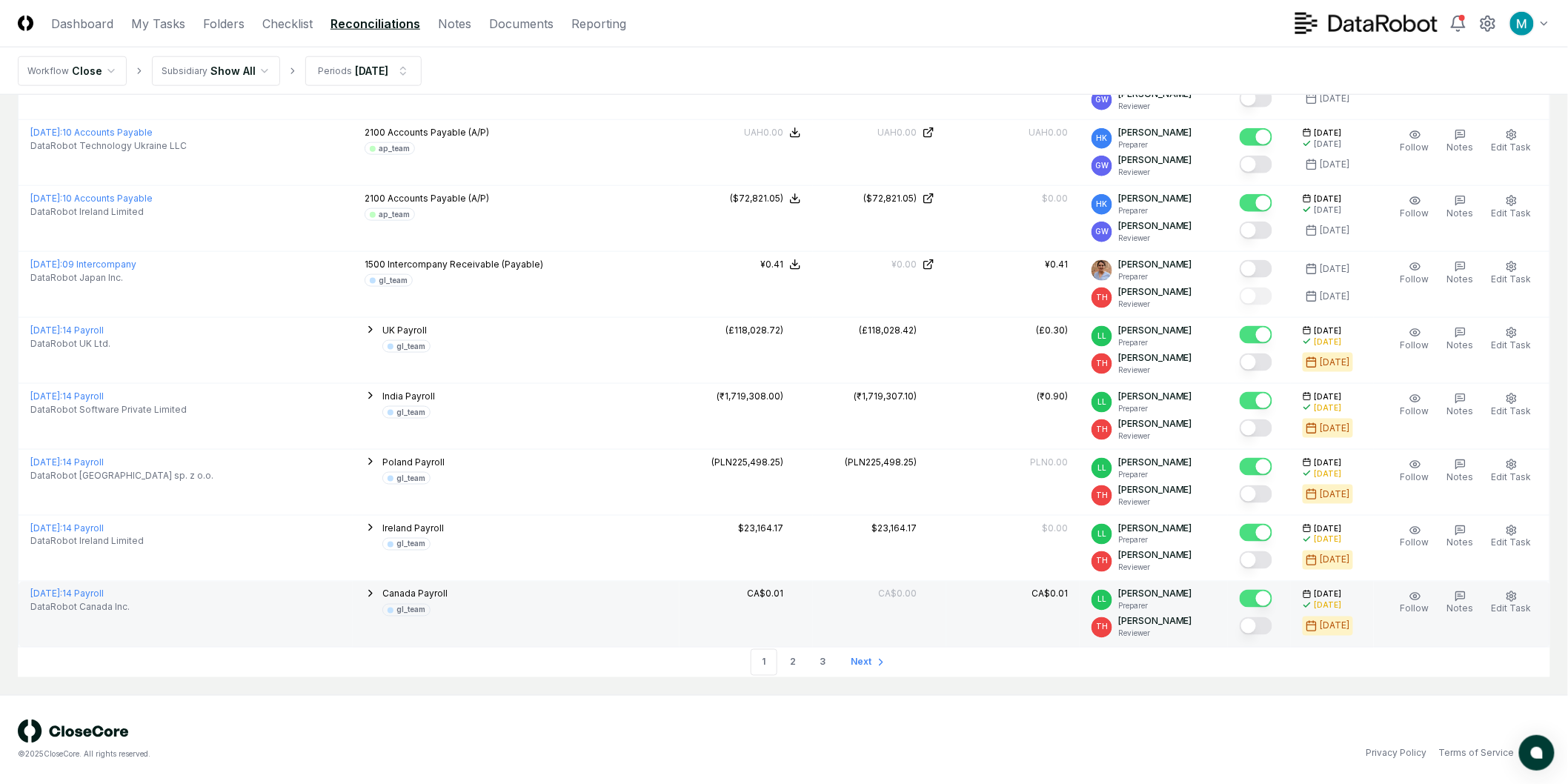
drag, startPoint x: 398, startPoint y: 591, endPoint x: 406, endPoint y: 596, distance: 9.4
click at [377, 591] on icon "button" at bounding box center [371, 593] width 12 height 12
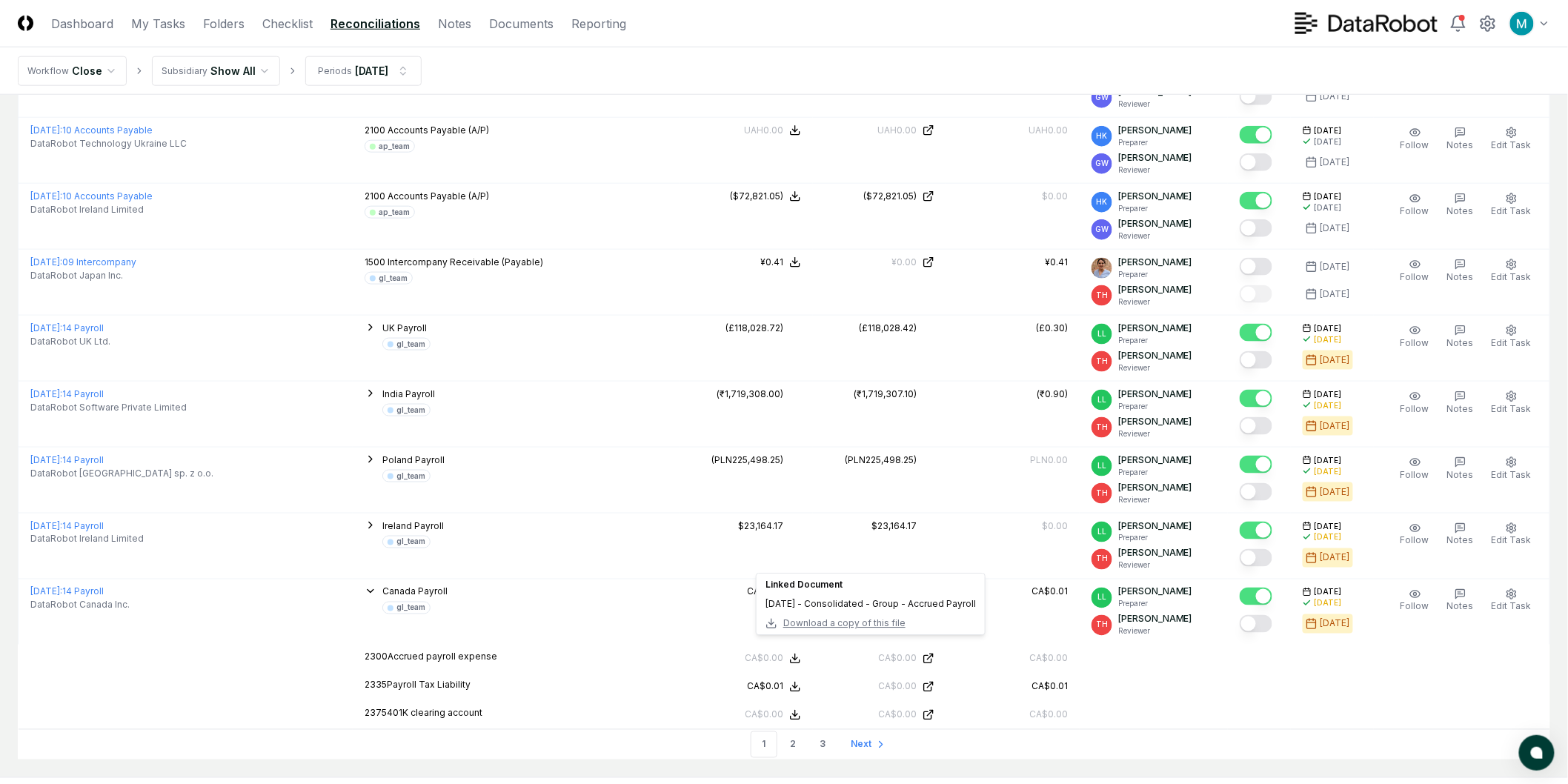
scroll to position [3078, 0]
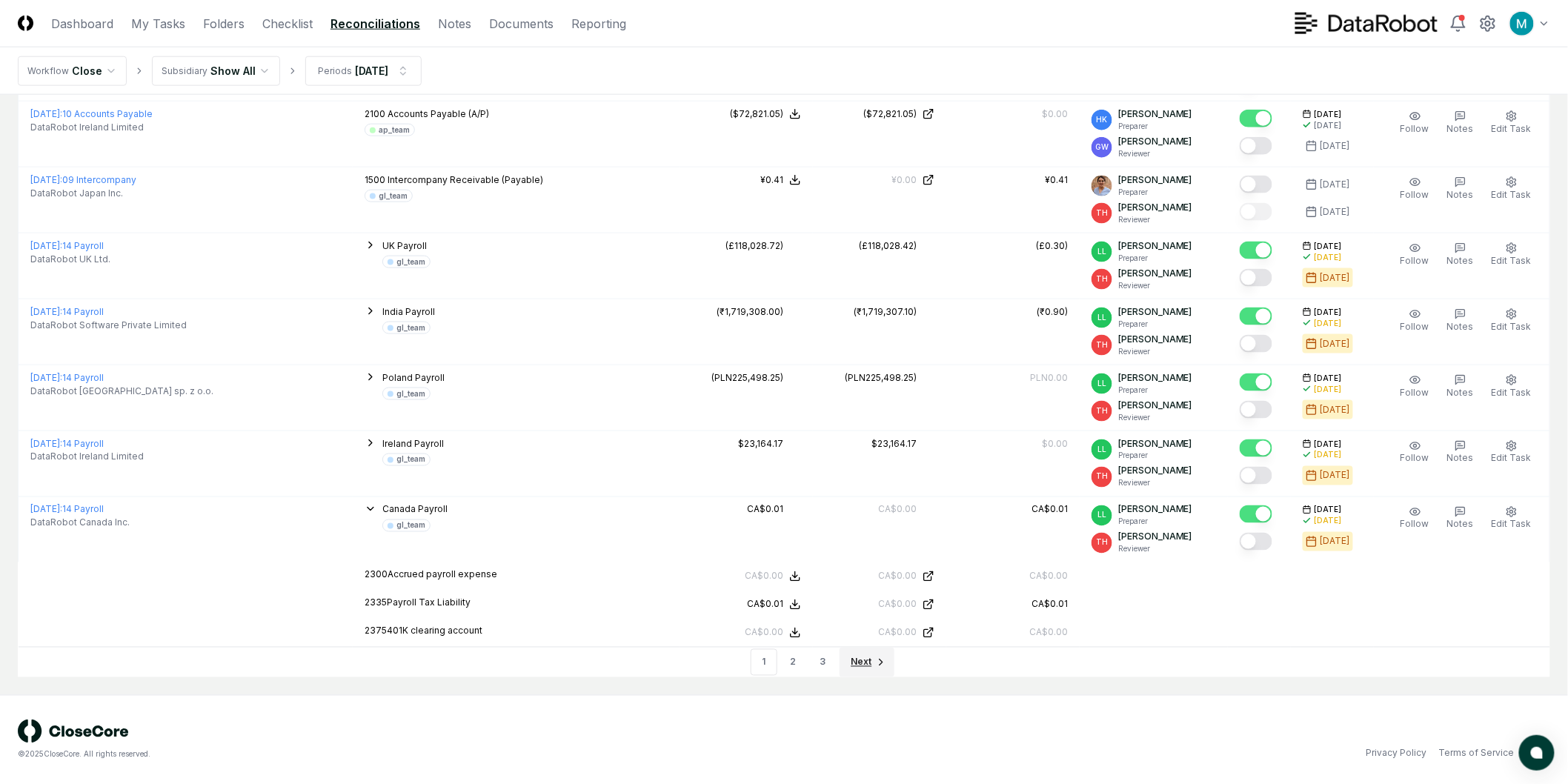
click at [869, 669] on span "Next" at bounding box center [862, 663] width 20 height 14
